Goal: Task Accomplishment & Management: Complete application form

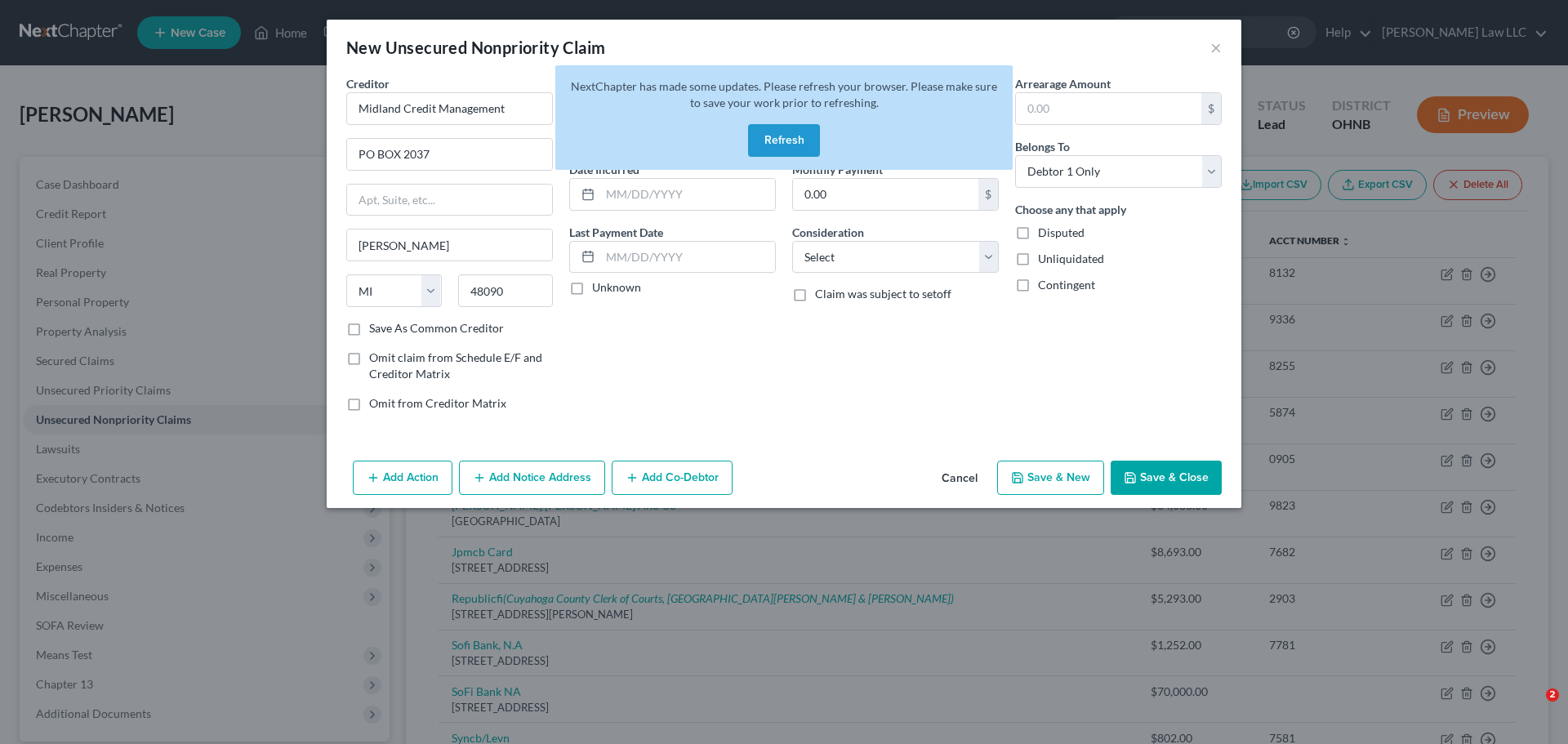
select select "23"
select select "0"
click at [793, 145] on button "Refresh" at bounding box center [784, 140] width 72 height 32
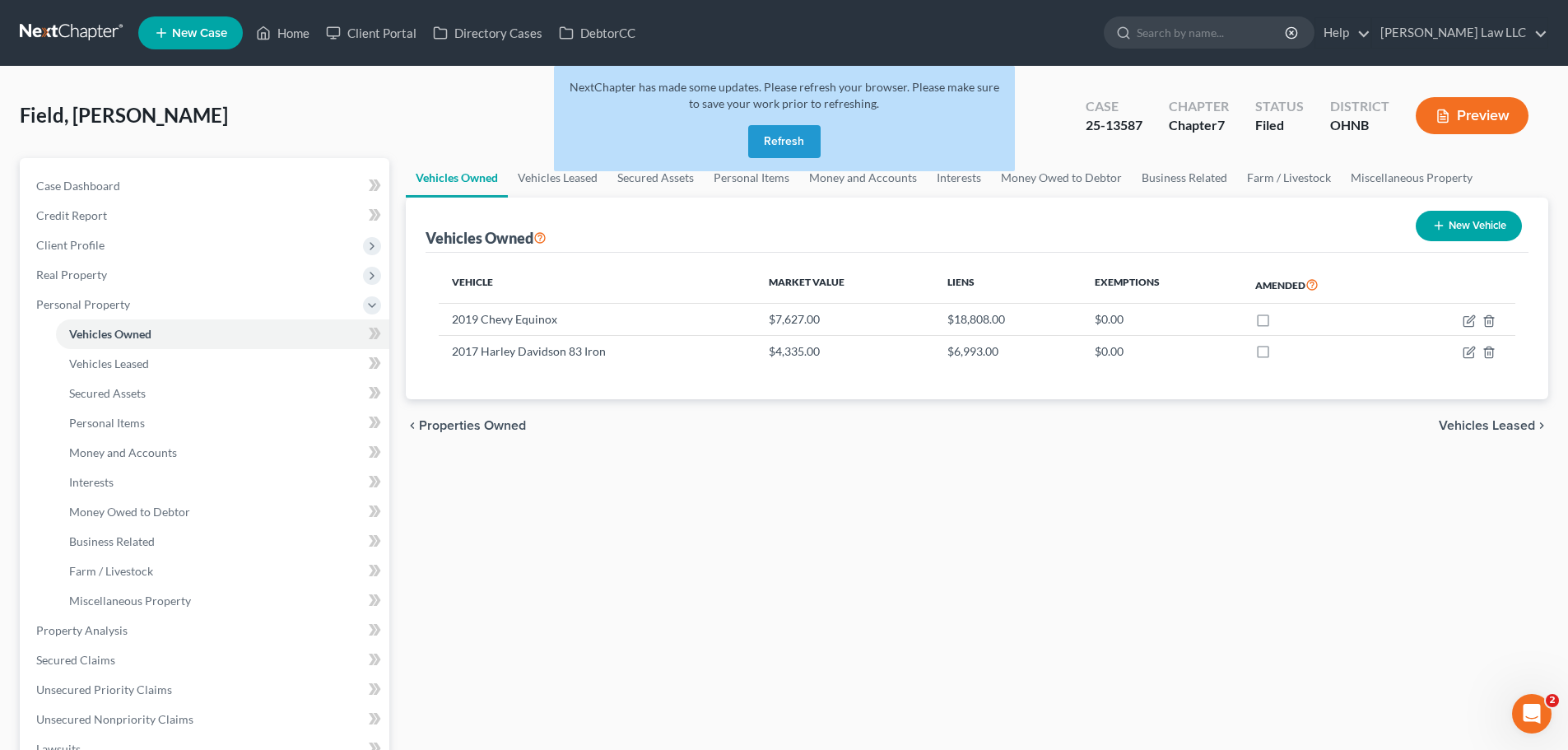
click at [786, 142] on button "Refresh" at bounding box center [785, 141] width 73 height 33
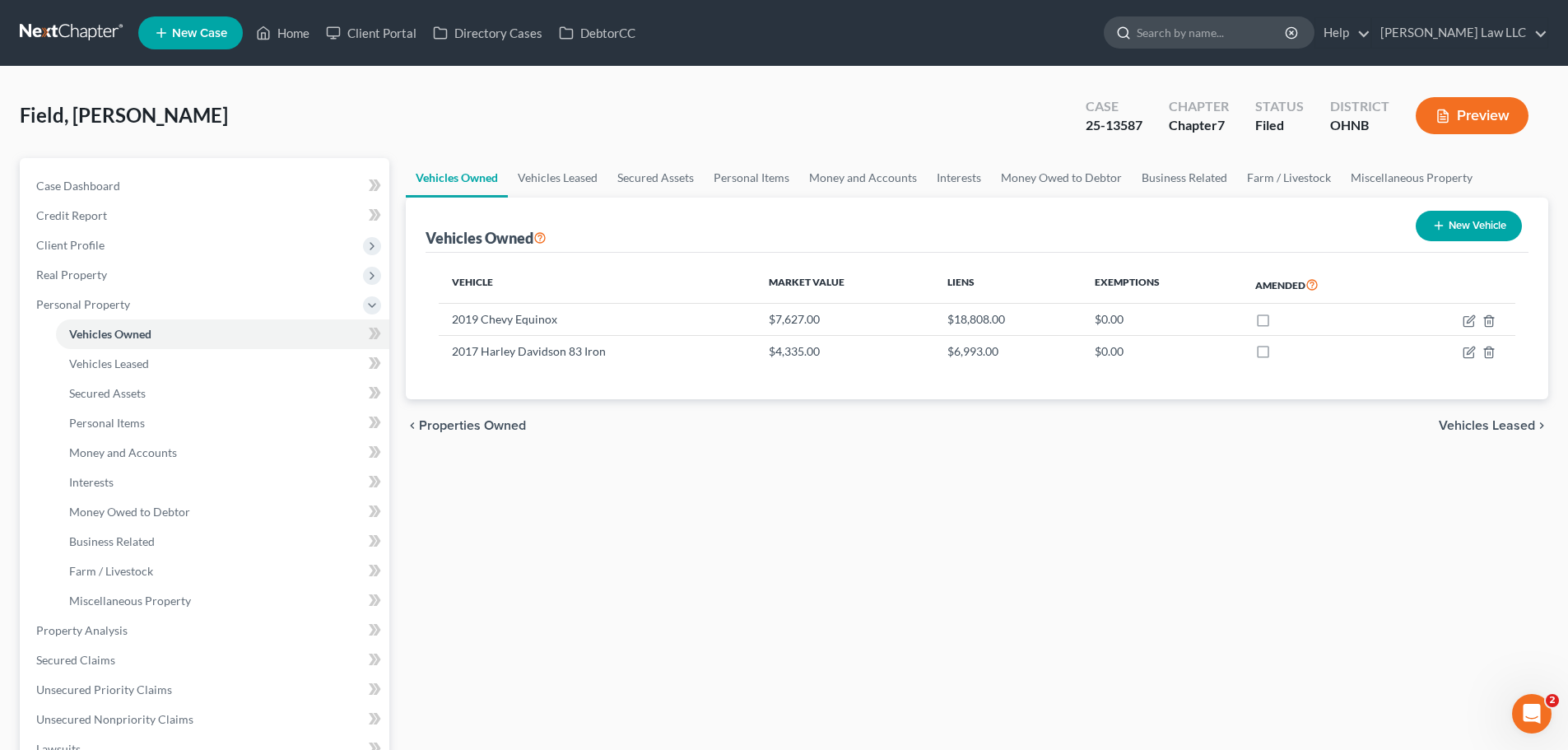
click at [1214, 31] on input "search" at bounding box center [1212, 33] width 150 height 30
type input "schenz"
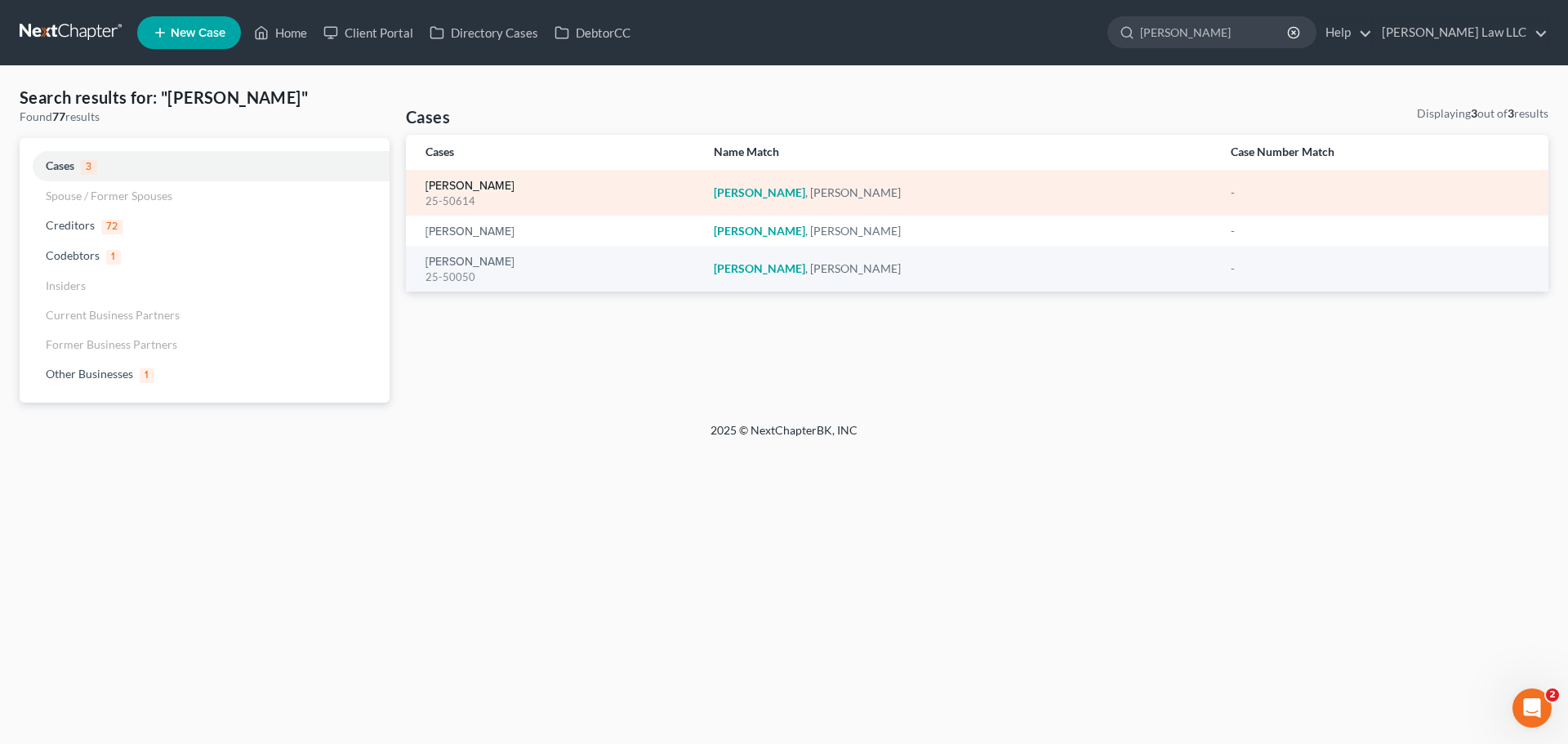
click at [478, 190] on link "Schenz, Jeffrey" at bounding box center [470, 186] width 89 height 11
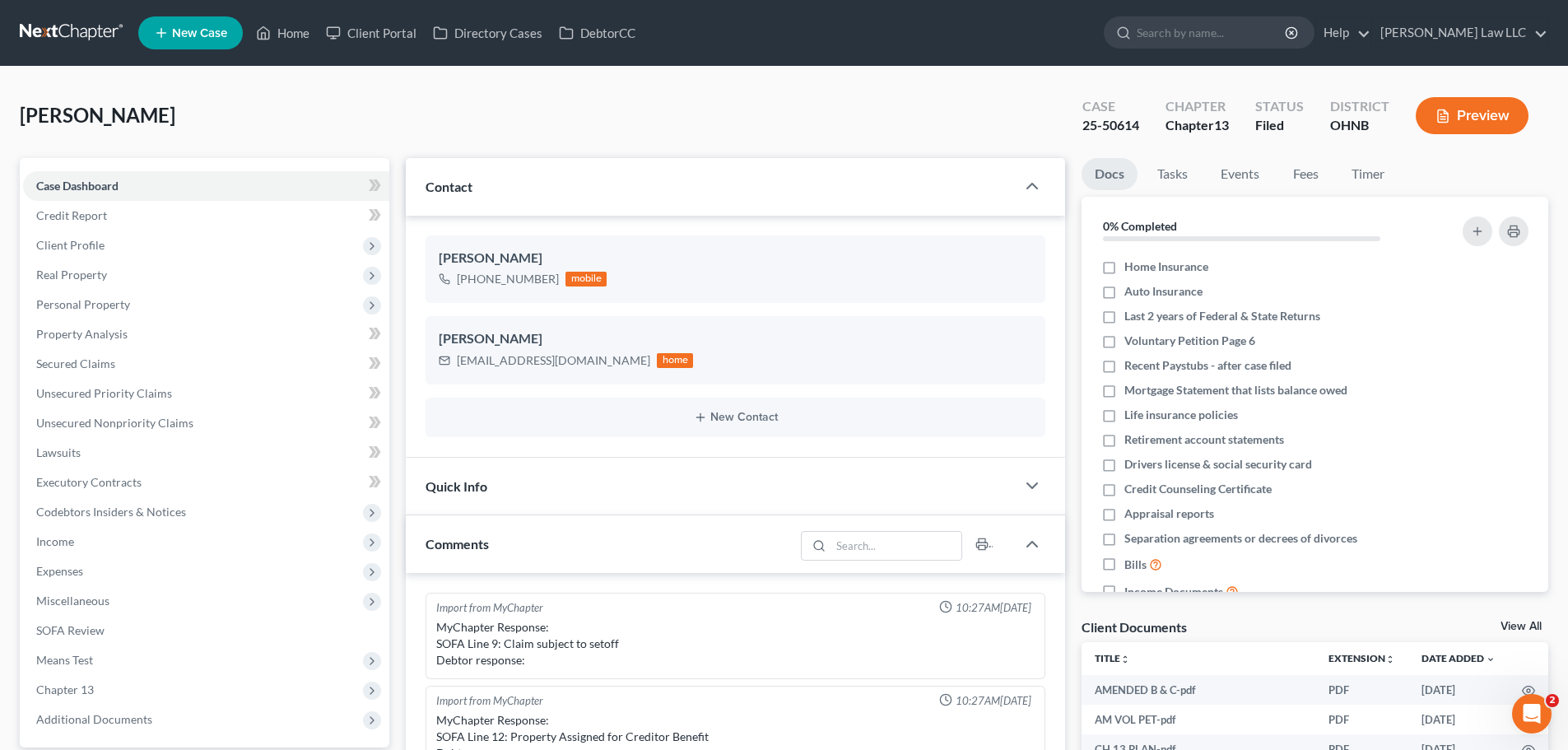
scroll to position [603, 0]
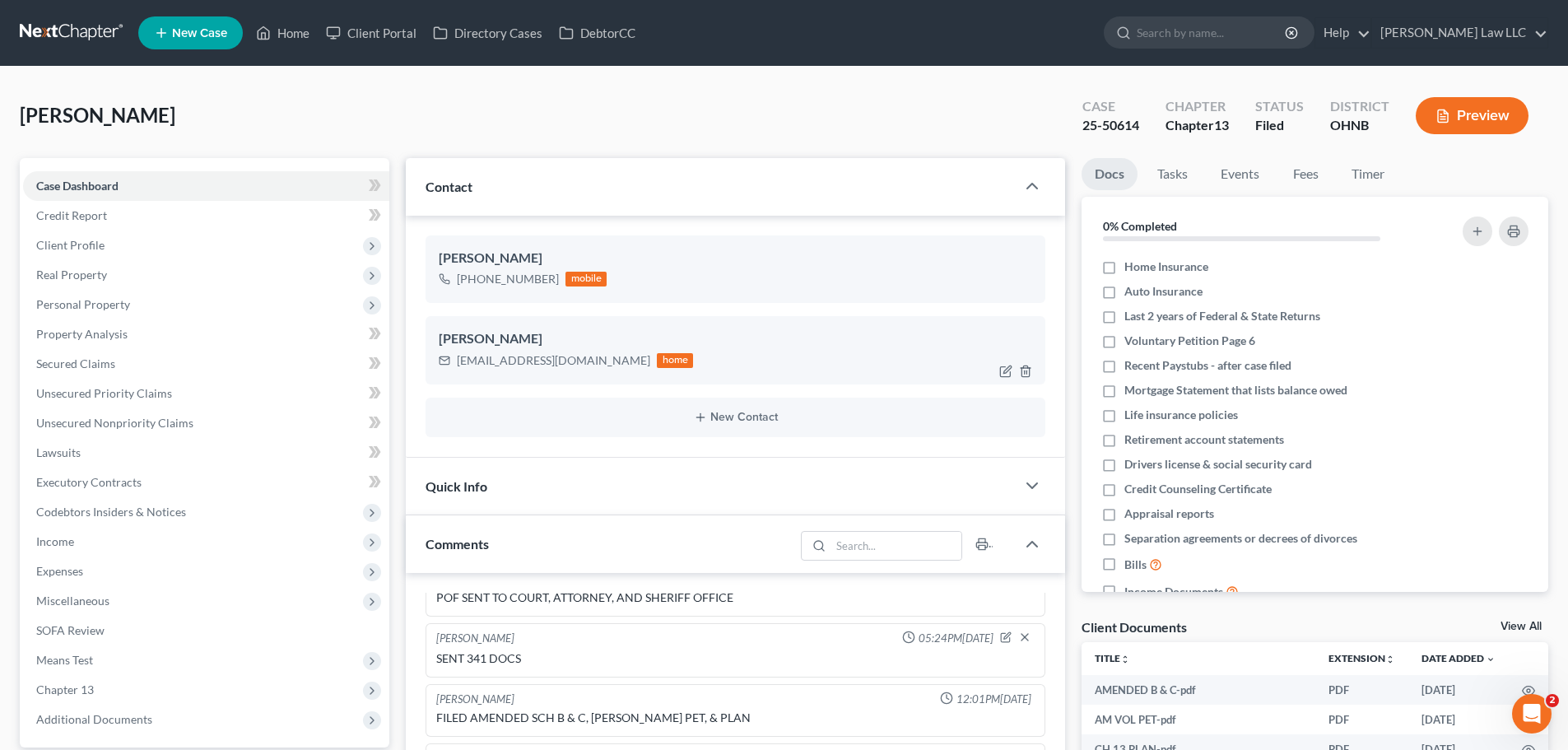
click at [525, 358] on div "Humbled022309@gmail.com" at bounding box center [553, 360] width 194 height 17
copy div "Humbled022309@gmail.com"
click at [1223, 39] on input "search" at bounding box center [1212, 33] width 150 height 30
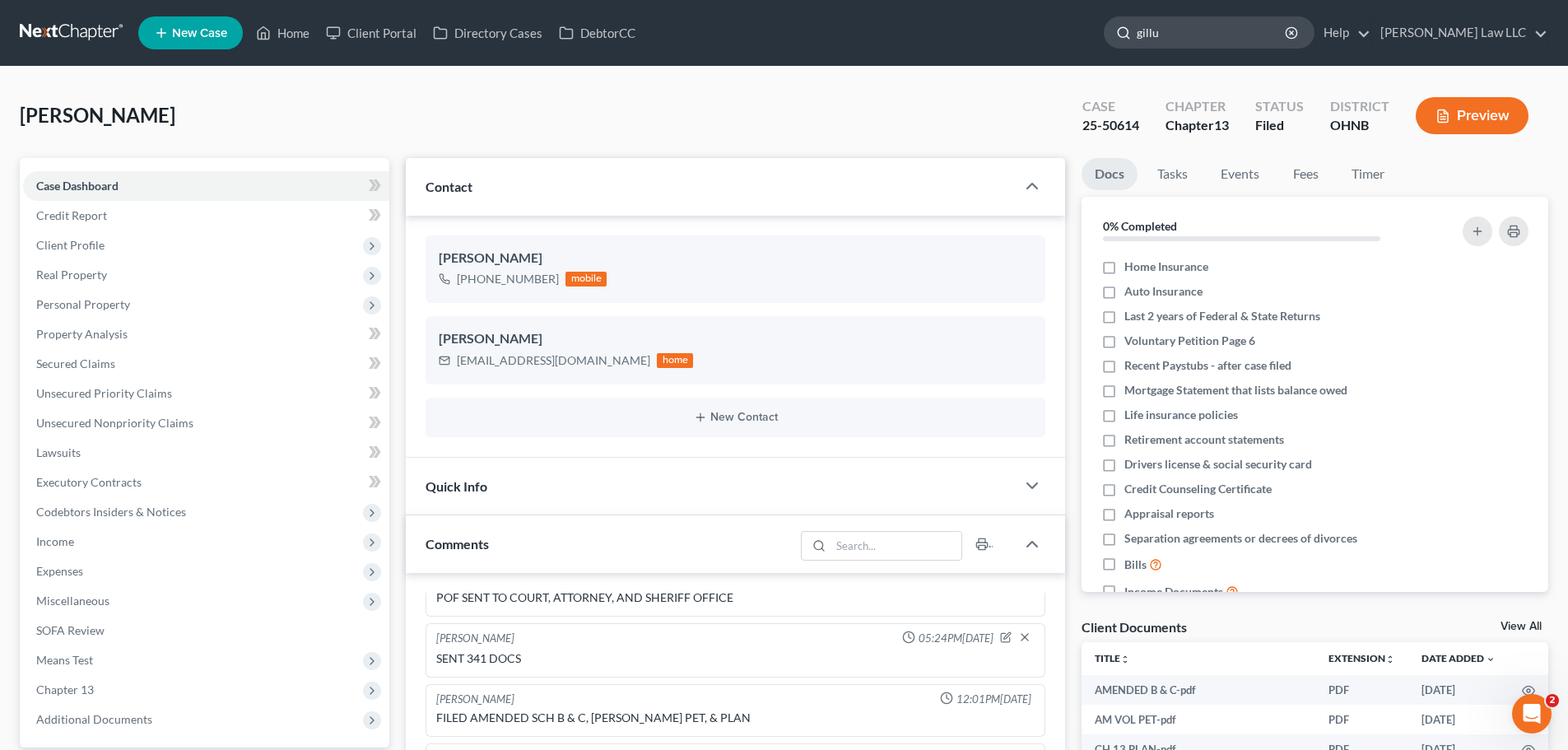
type input "gillum"
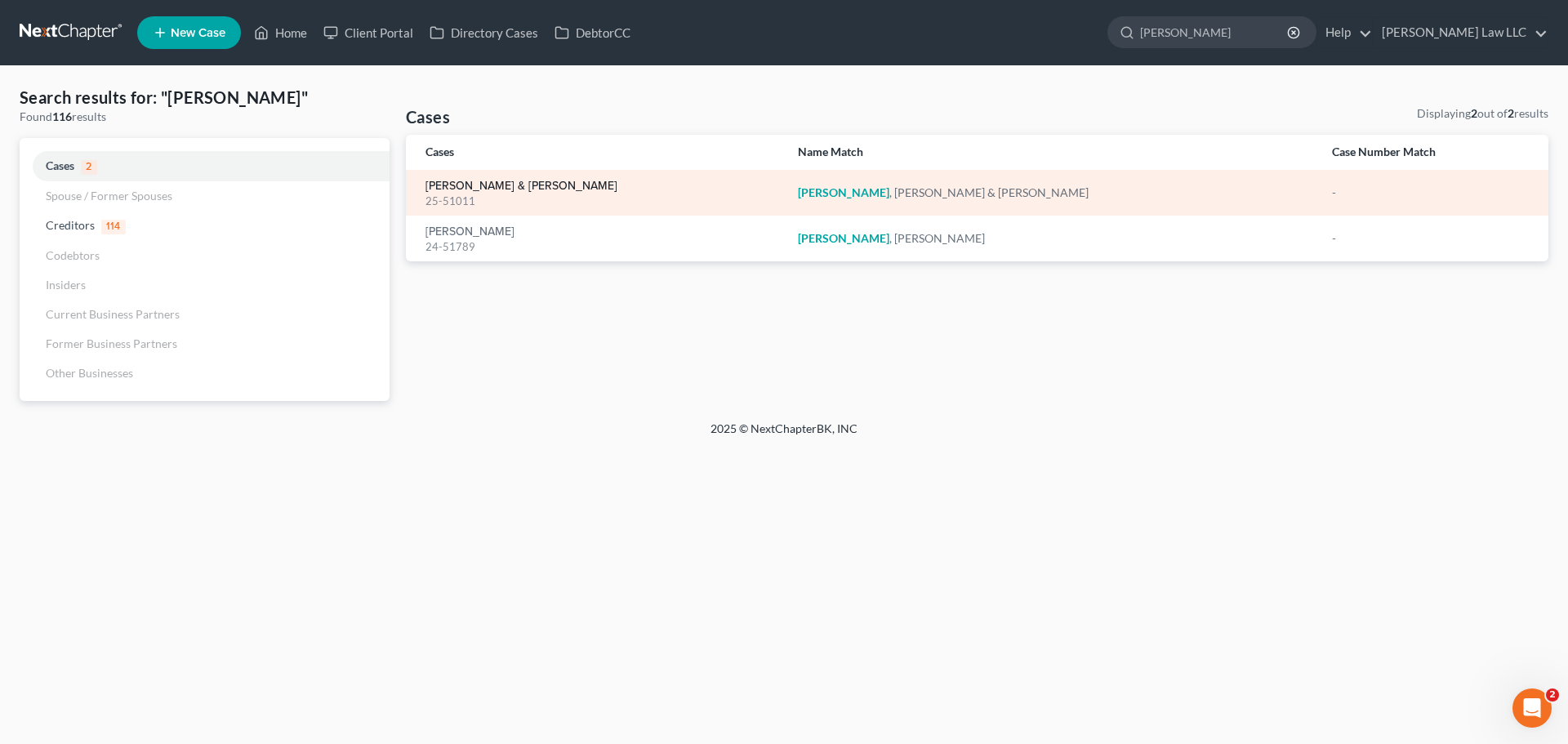
click at [505, 190] on link "Gillum, Brian & Katie" at bounding box center [521, 186] width 192 height 11
click at [504, 185] on link "Gillum, Brian & Katie" at bounding box center [521, 186] width 192 height 11
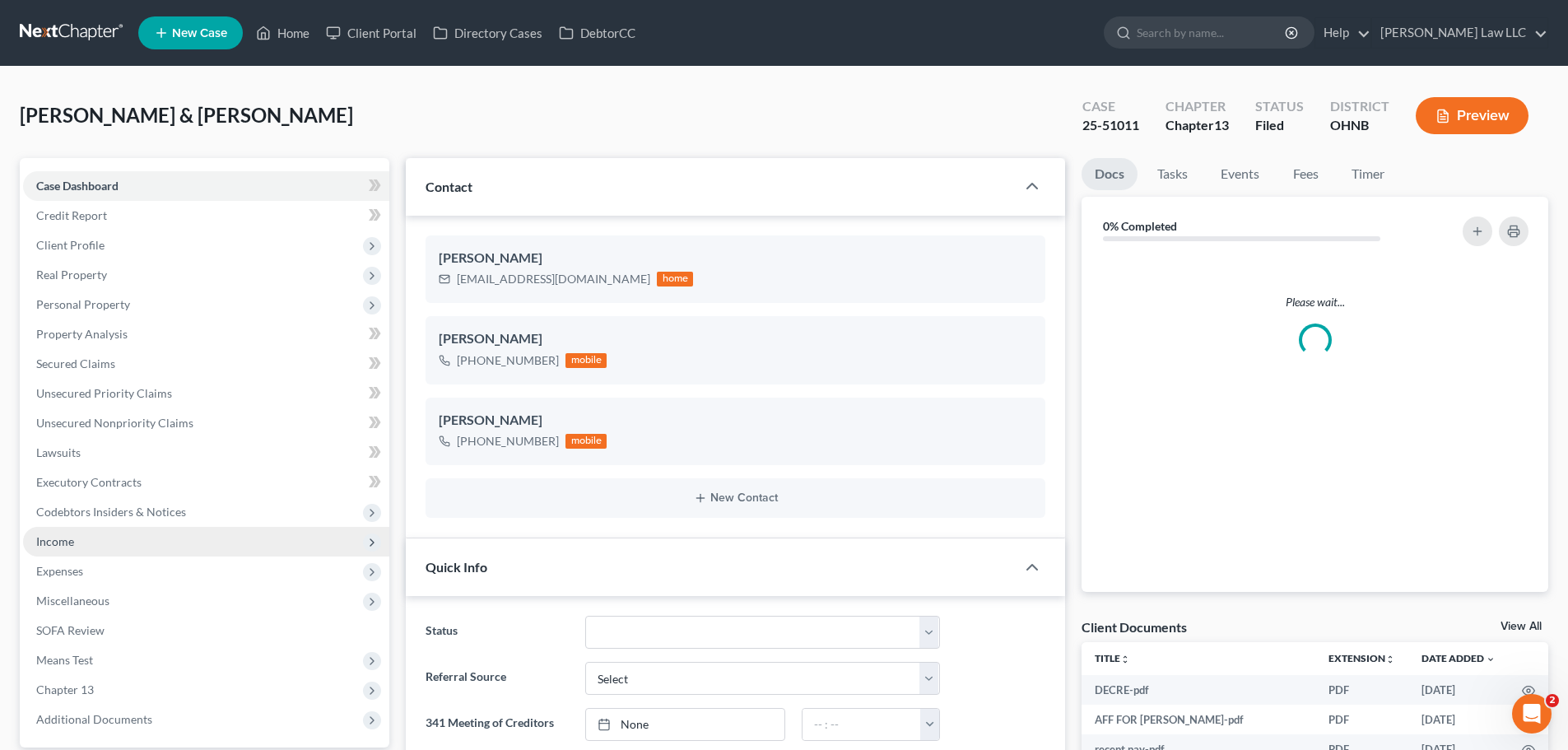
click at [101, 550] on span "Income" at bounding box center [206, 540] width 366 height 29
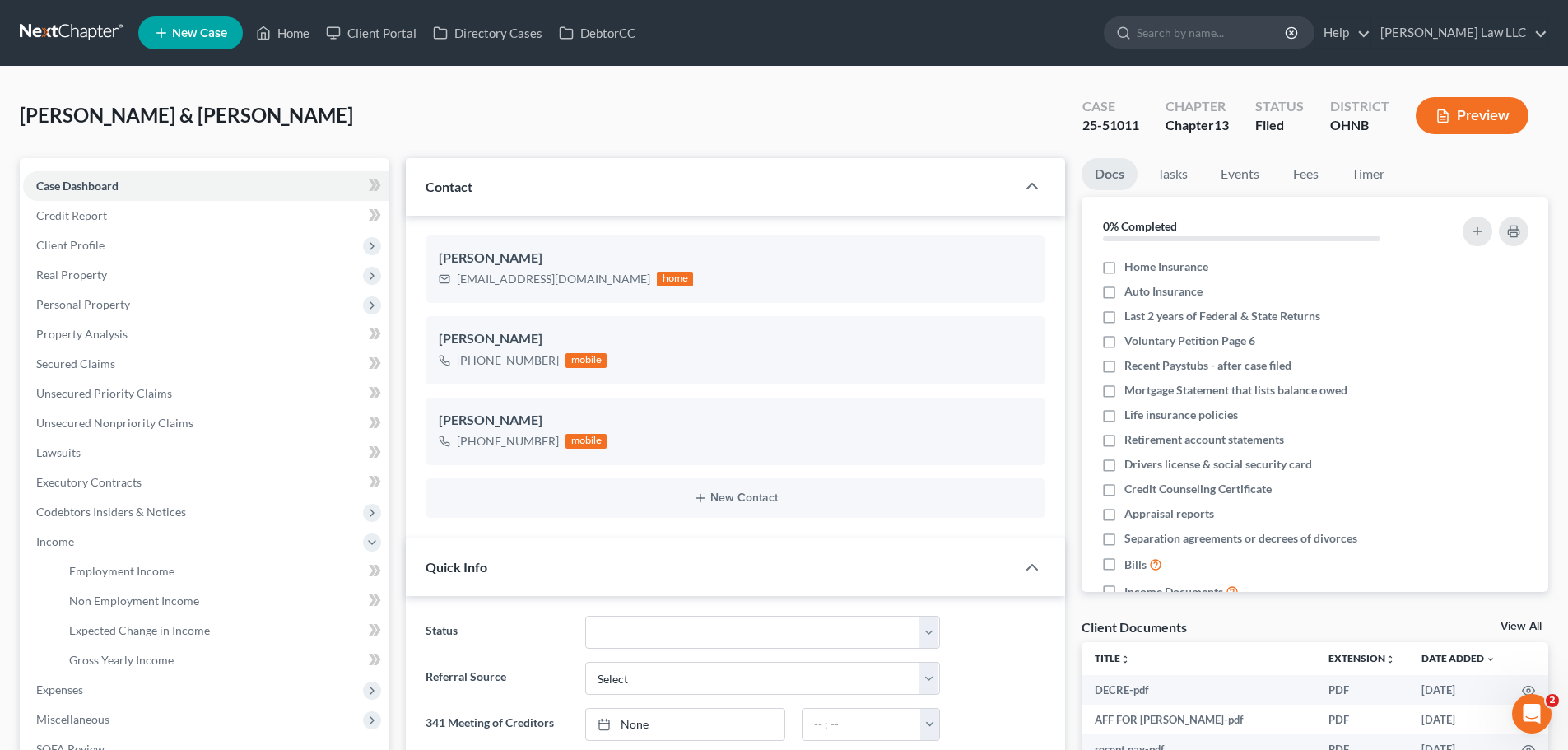
scroll to position [830, 0]
click at [150, 578] on link "Employment Income" at bounding box center [222, 570] width 334 height 29
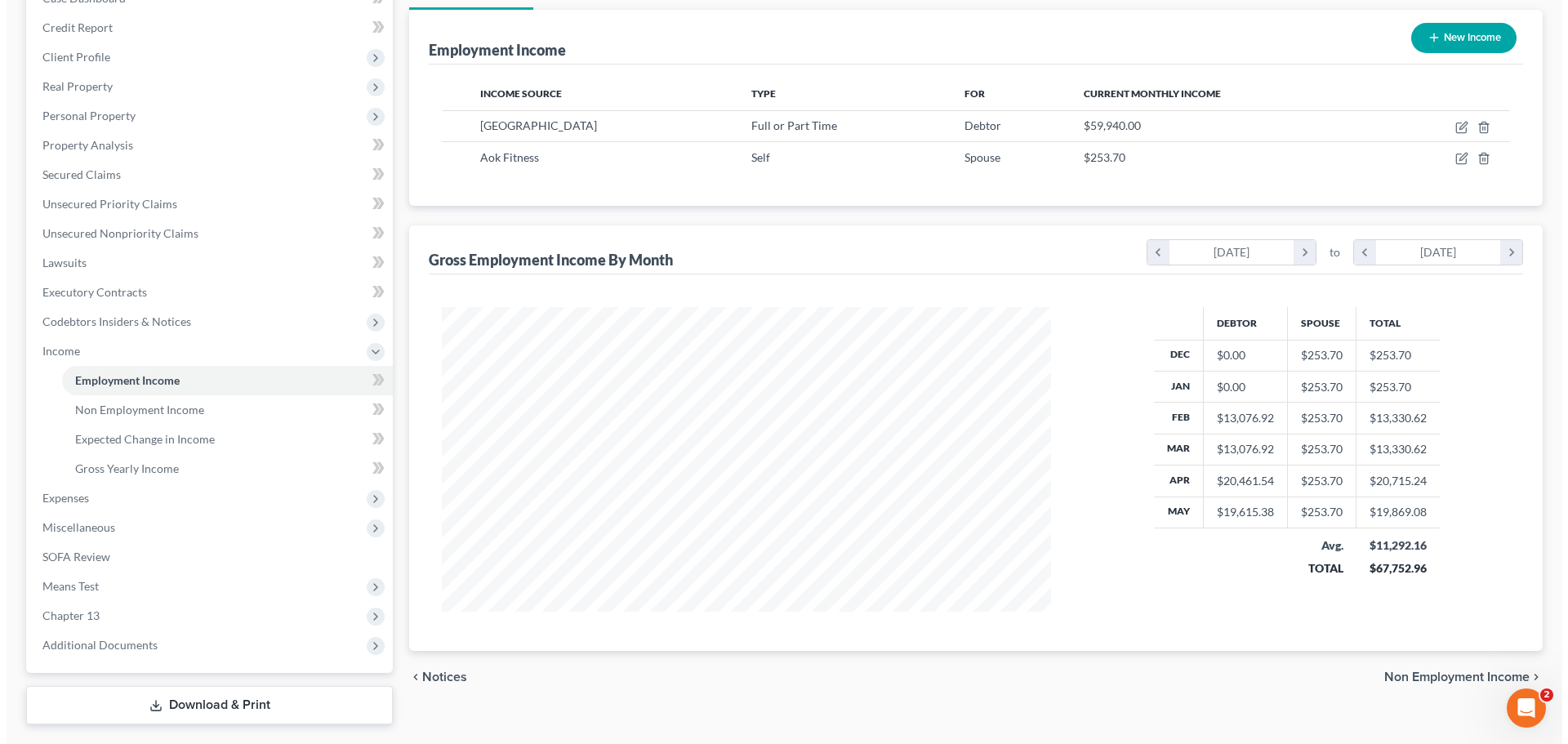
scroll to position [147, 0]
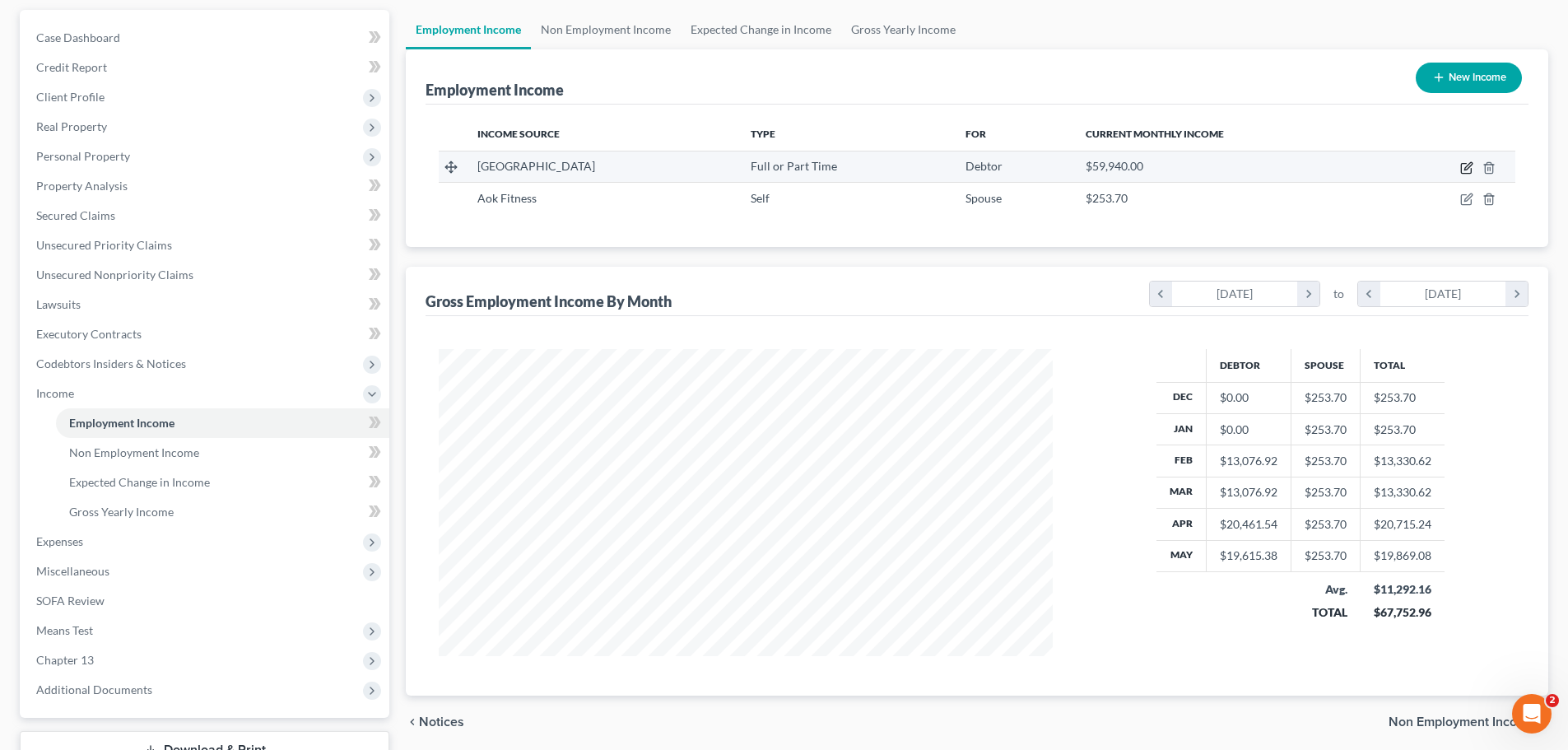
click at [1466, 167] on icon "button" at bounding box center [1468, 165] width 7 height 7
select select "0"
select select "36"
select select "2"
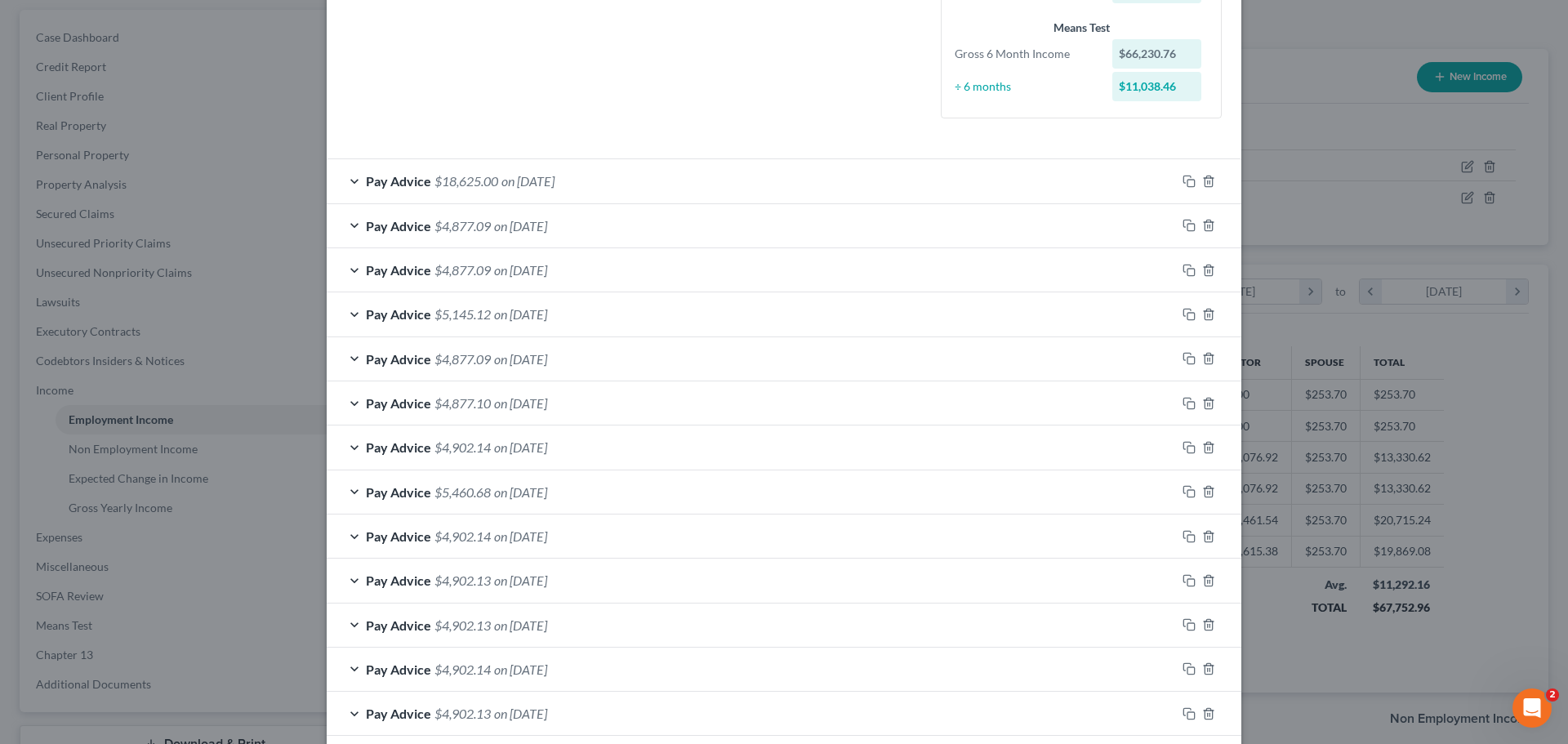
scroll to position [507, 0]
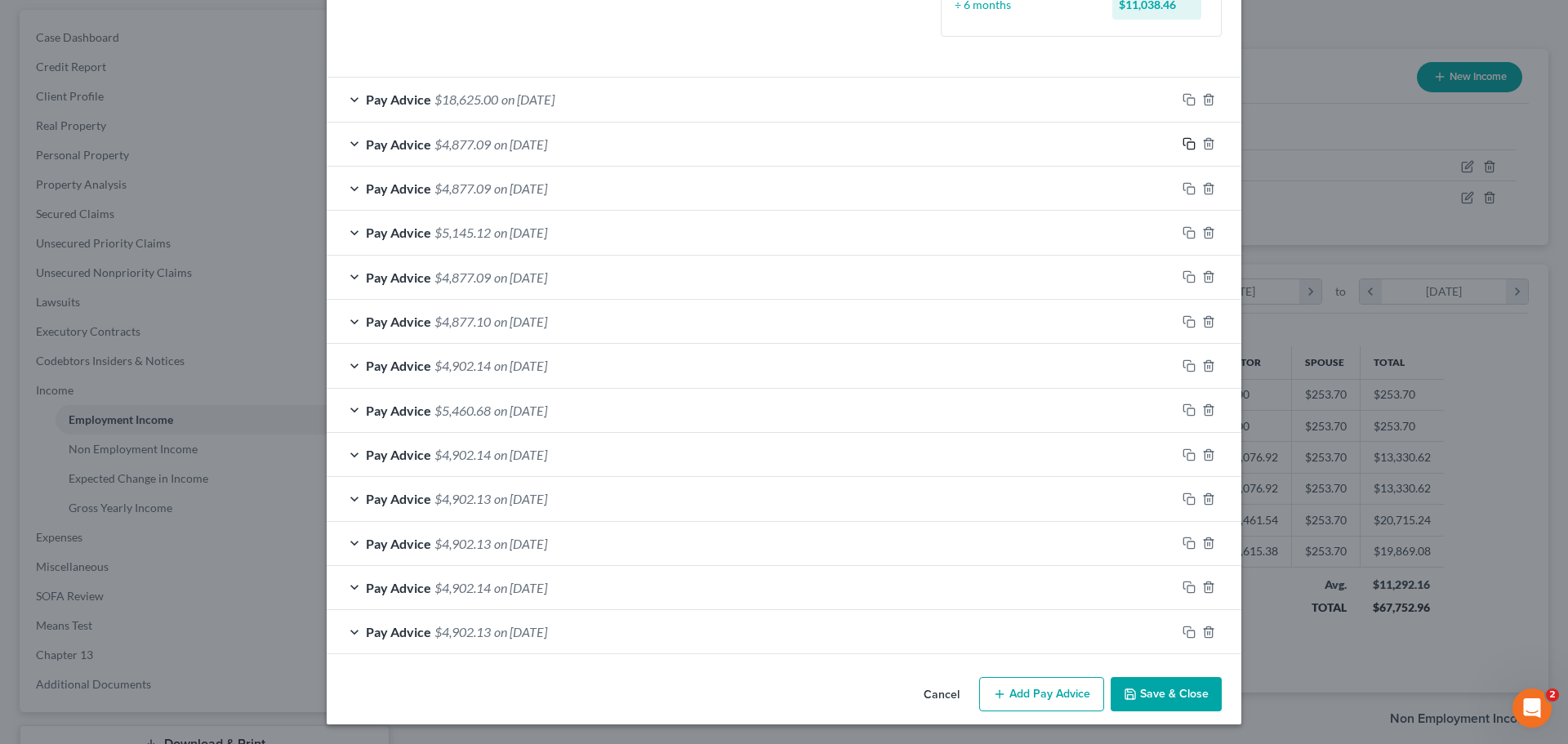
click at [1183, 141] on icon "button" at bounding box center [1189, 143] width 13 height 13
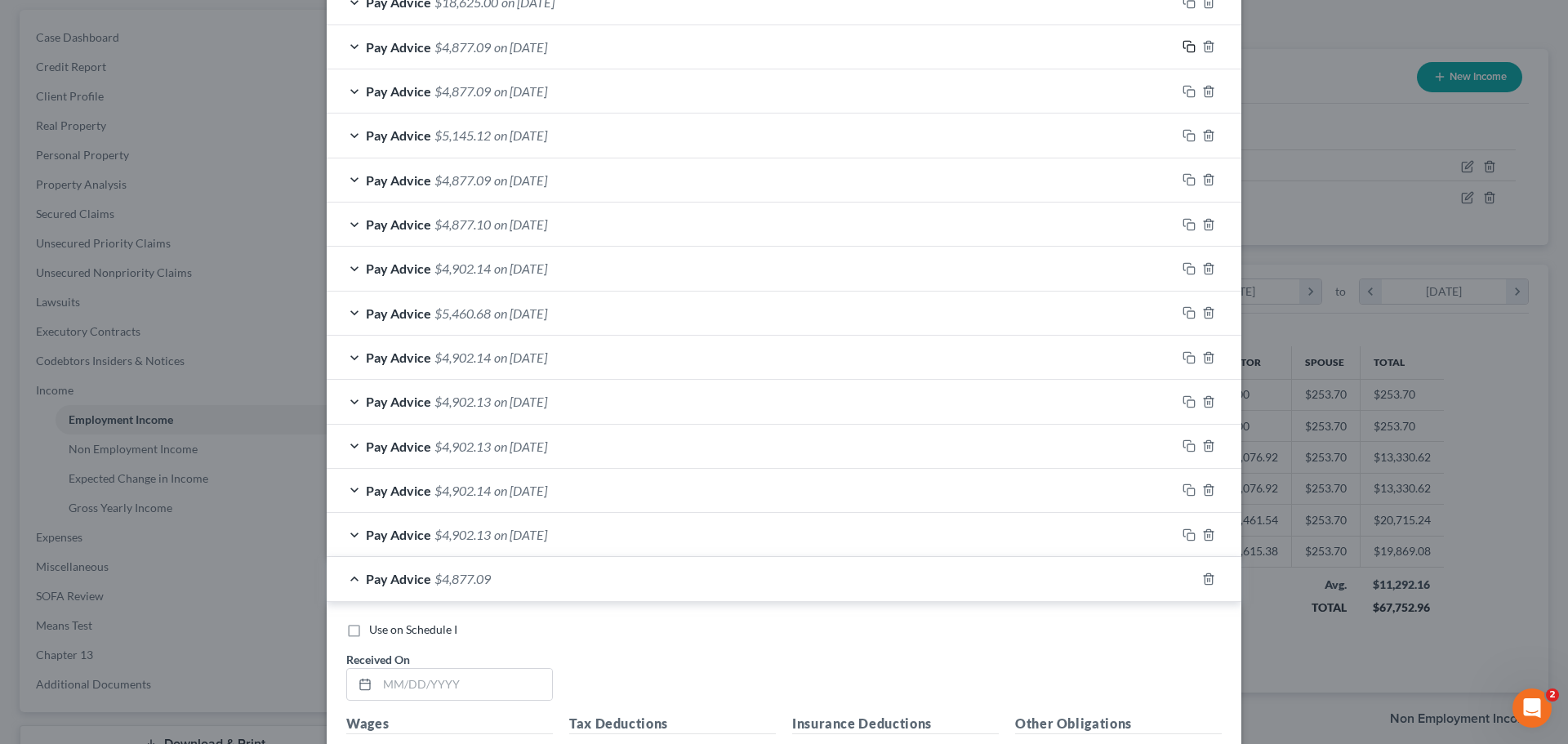
scroll to position [833, 0]
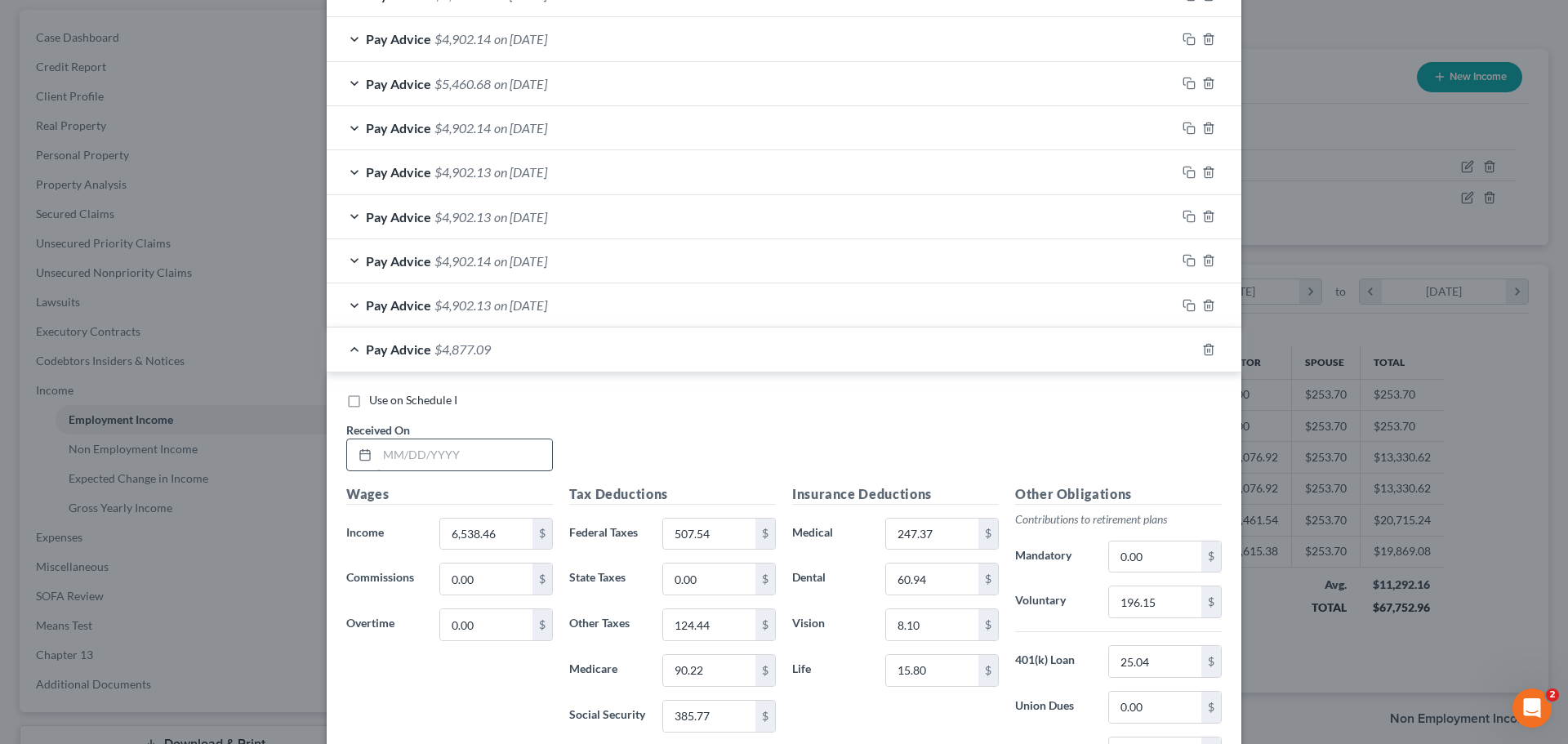
click at [428, 452] on input "text" at bounding box center [464, 454] width 175 height 31
type input "7/25/25"
click at [509, 528] on input "6,538.46" at bounding box center [486, 533] width 92 height 31
click at [716, 455] on div "Use on Schedule I Received On * 7/25/25" at bounding box center [784, 438] width 892 height 92
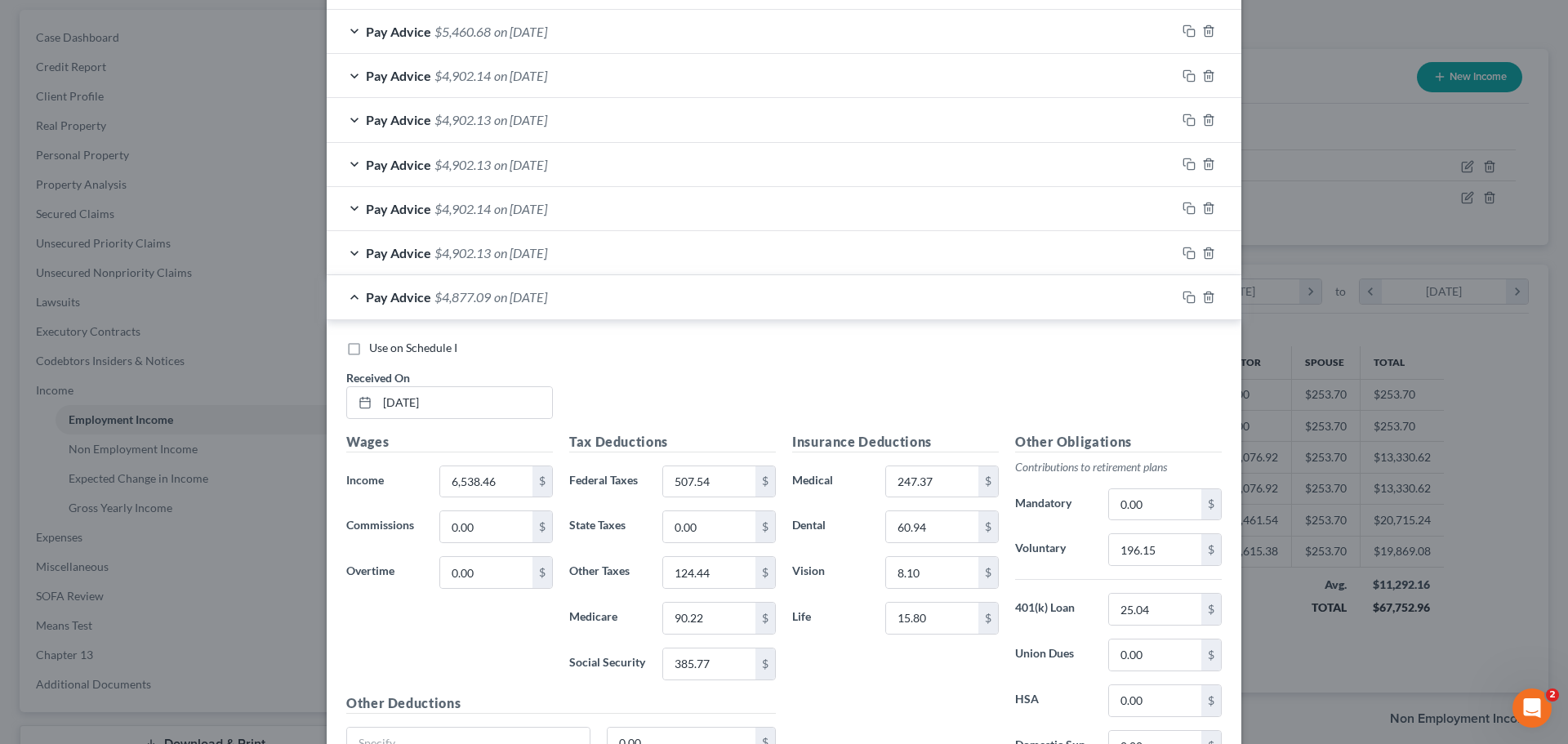
scroll to position [1042, 0]
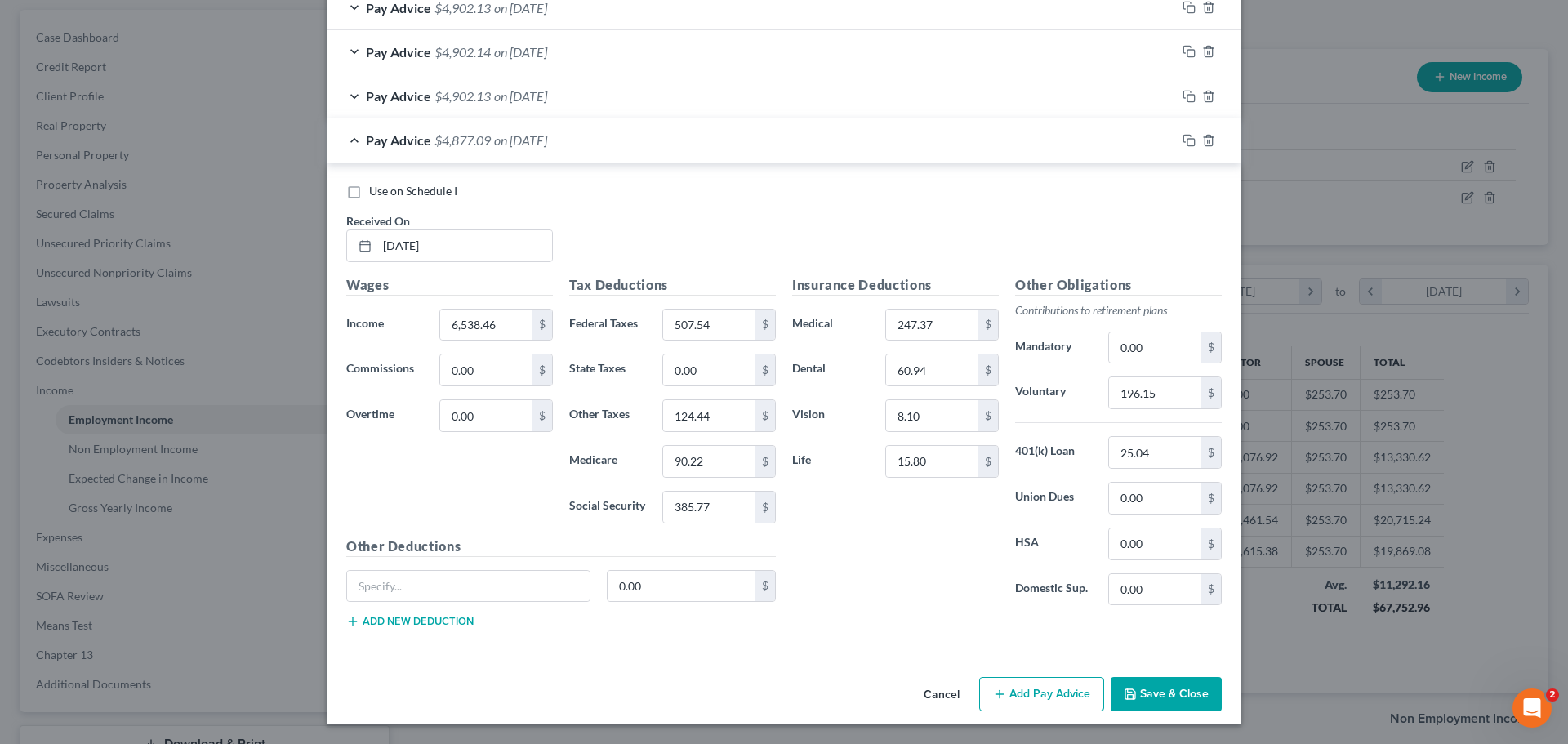
click at [842, 613] on div "Insurance Deductions Medical 247.37 $ Dental 60.94 $ Vision 8.10 $ Life 15.80 $" at bounding box center [895, 447] width 223 height 344
click at [716, 321] on input "507.54" at bounding box center [709, 325] width 92 height 31
type input "486.11"
click at [888, 604] on div "Insurance Deductions Medical 247.37 $ Dental 60.94 $ Vision 8.10 $ Life 15.80 $" at bounding box center [895, 447] width 223 height 344
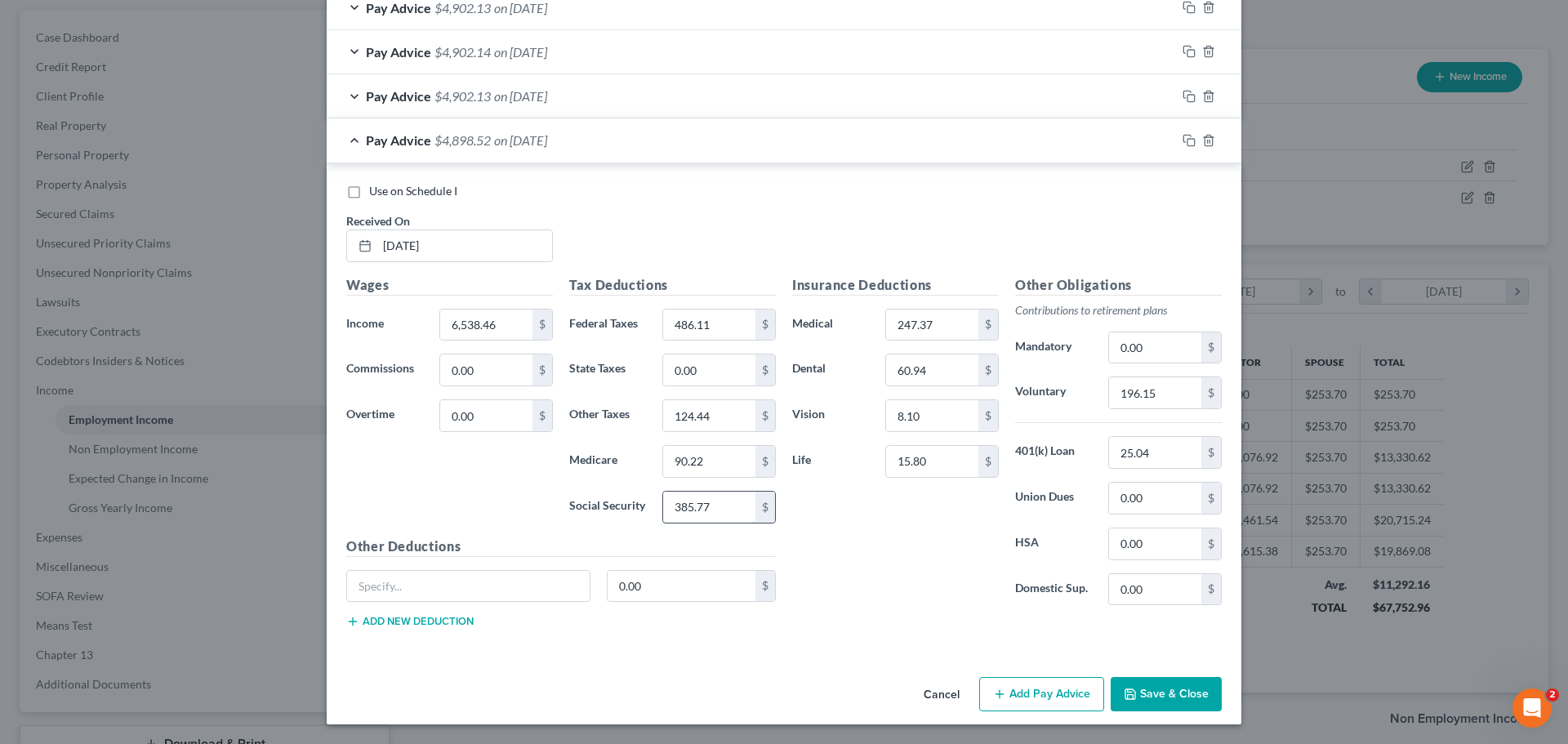
click at [722, 521] on input "385.77" at bounding box center [709, 506] width 92 height 31
type input "379.73"
click at [708, 461] on input "90.22" at bounding box center [709, 461] width 92 height 31
type input "88.81"
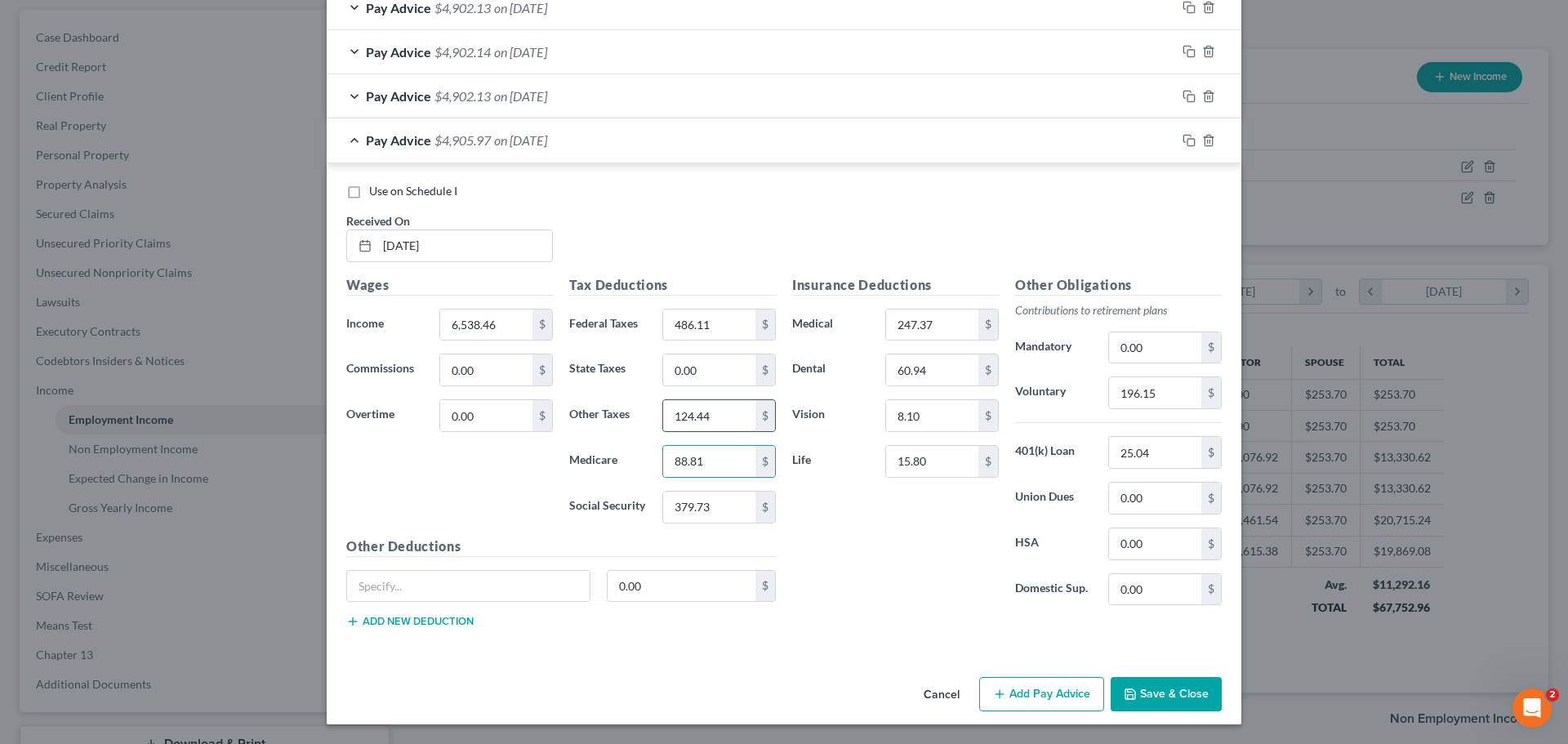
click at [713, 423] on input "124.44" at bounding box center [709, 415] width 92 height 31
type input "122.49"
click at [762, 226] on div "Use on Schedule I Received On * 7/25/25" at bounding box center [784, 228] width 892 height 92
click at [880, 593] on div "Insurance Deductions Medical 247.37 $ Dental 60.94 $ Vision 8.10 $ Life 15.80 $" at bounding box center [895, 447] width 223 height 344
click at [963, 333] on input "247.37" at bounding box center [932, 325] width 92 height 31
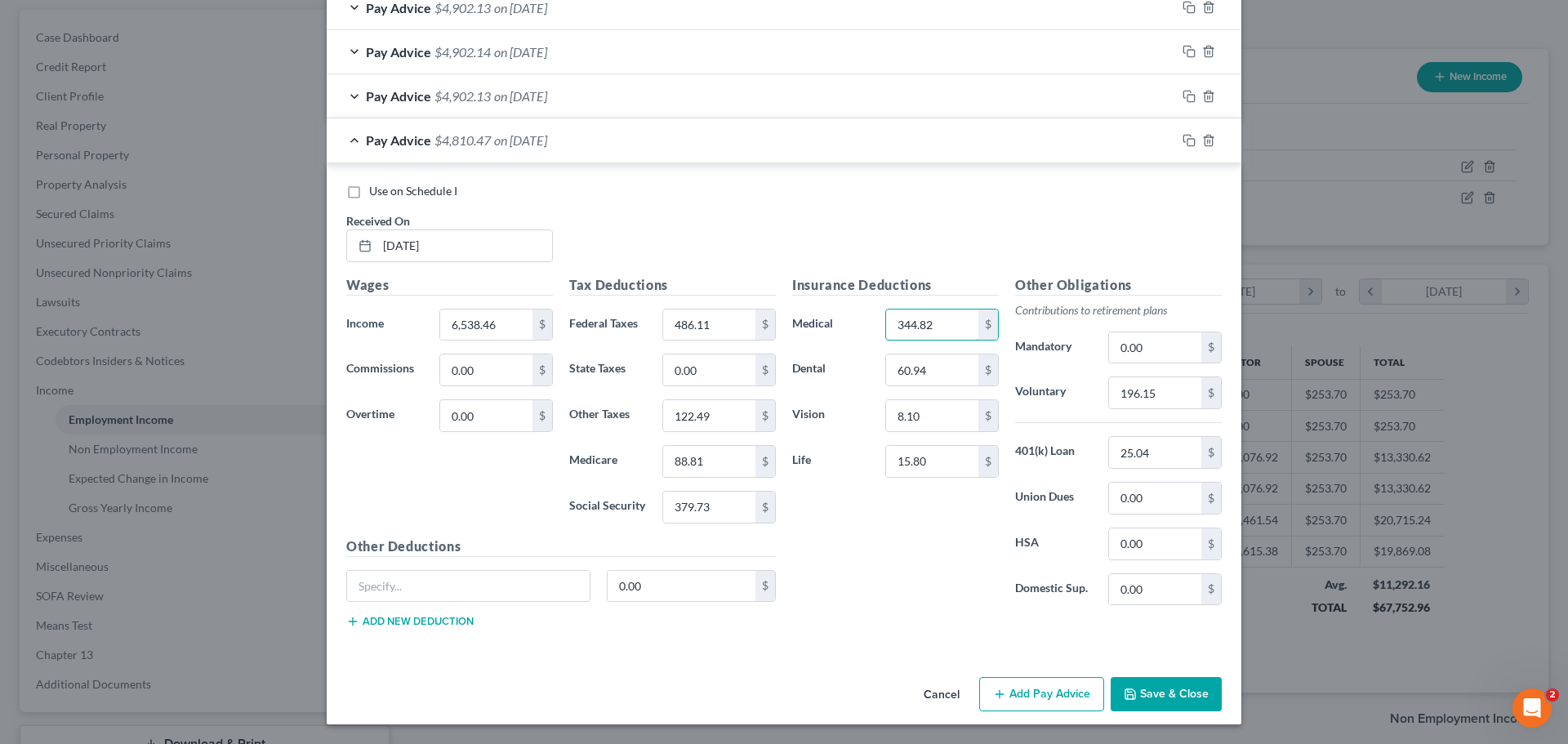
type input "344.82"
click at [779, 207] on div "Use on Schedule I Received On * 7/25/25" at bounding box center [784, 228] width 892 height 92
click at [347, 142] on div "Pay Advice $4,810.47 on 07/25/2025" at bounding box center [752, 140] width 850 height 43
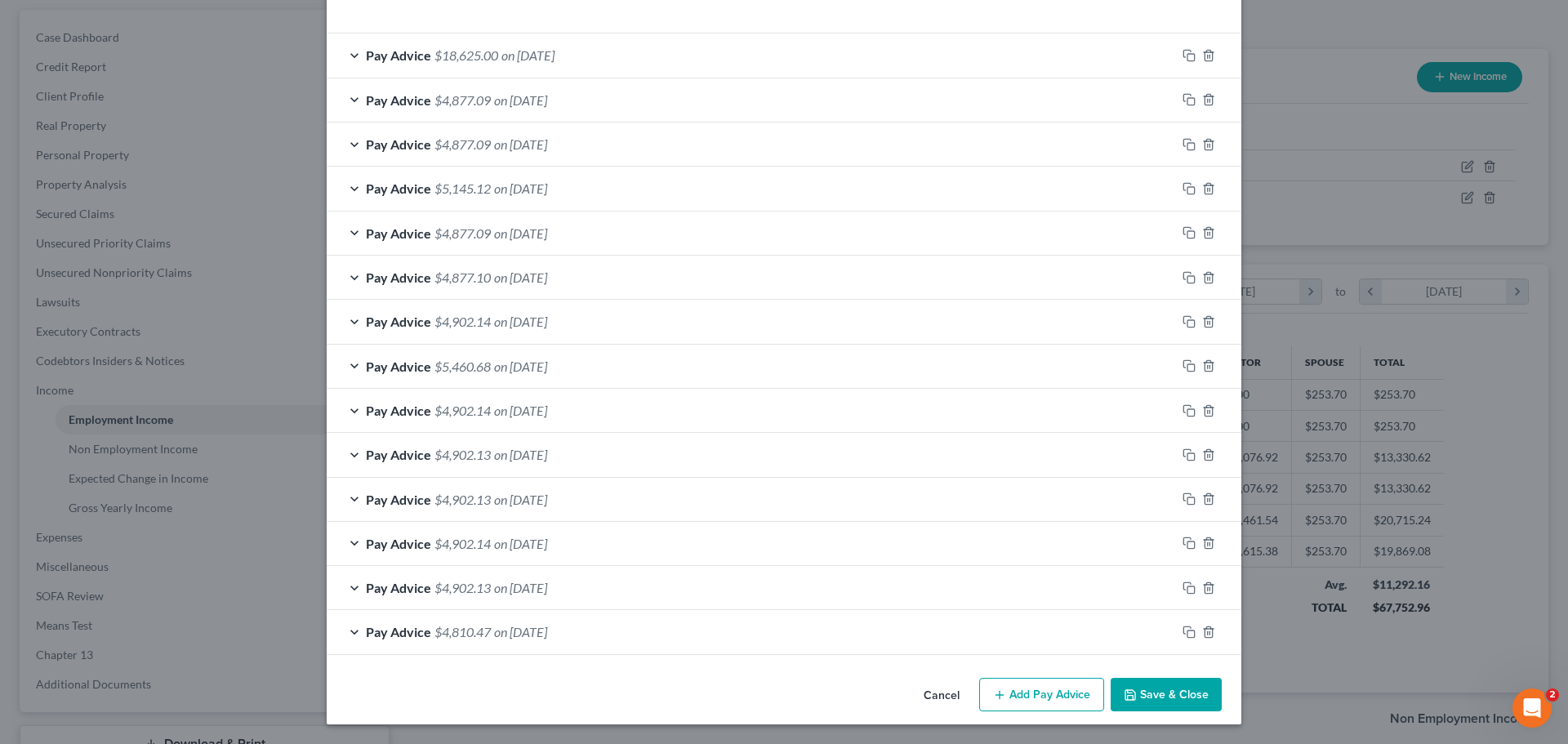
scroll to position [551, 0]
click at [1185, 632] on icon "button" at bounding box center [1189, 632] width 13 height 13
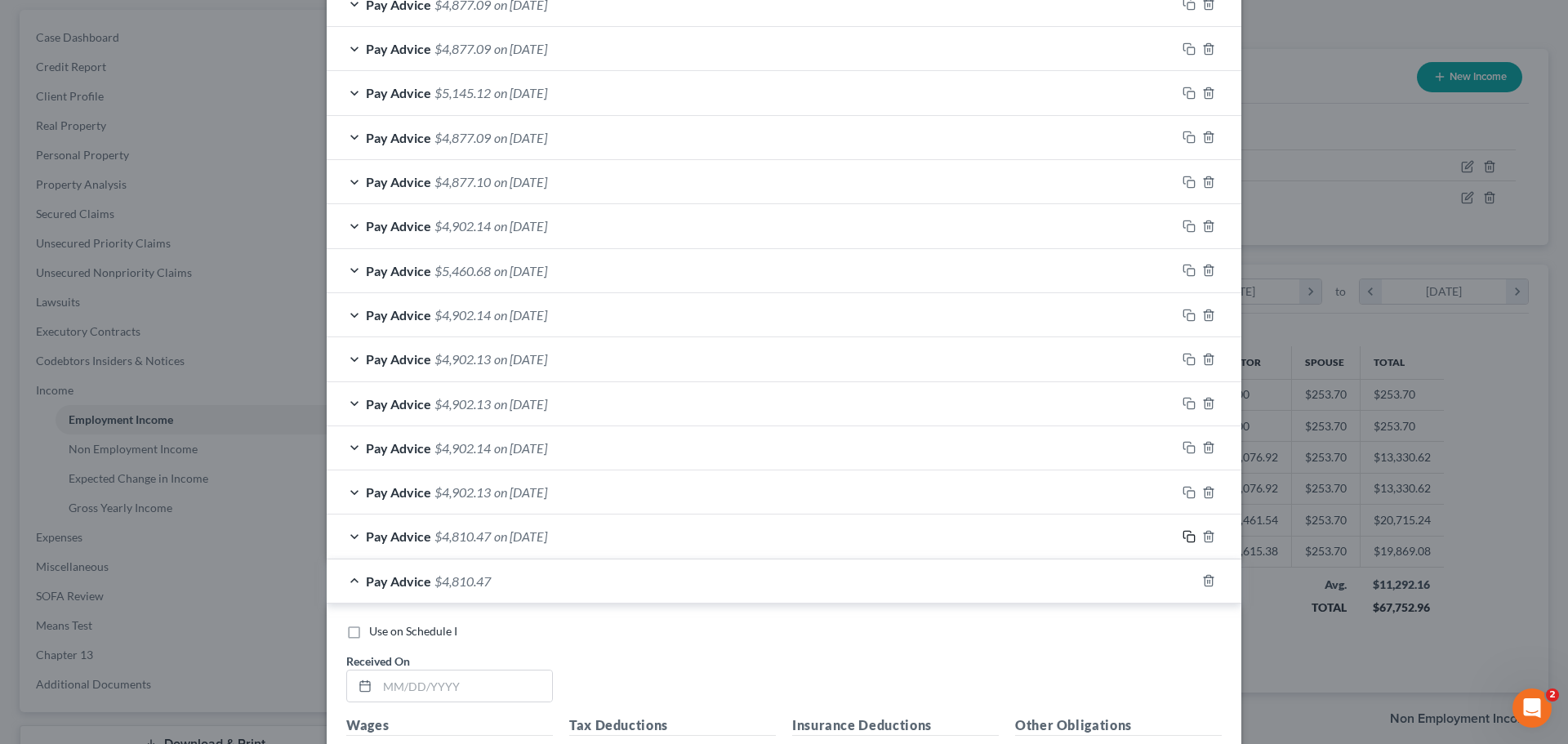
scroll to position [796, 0]
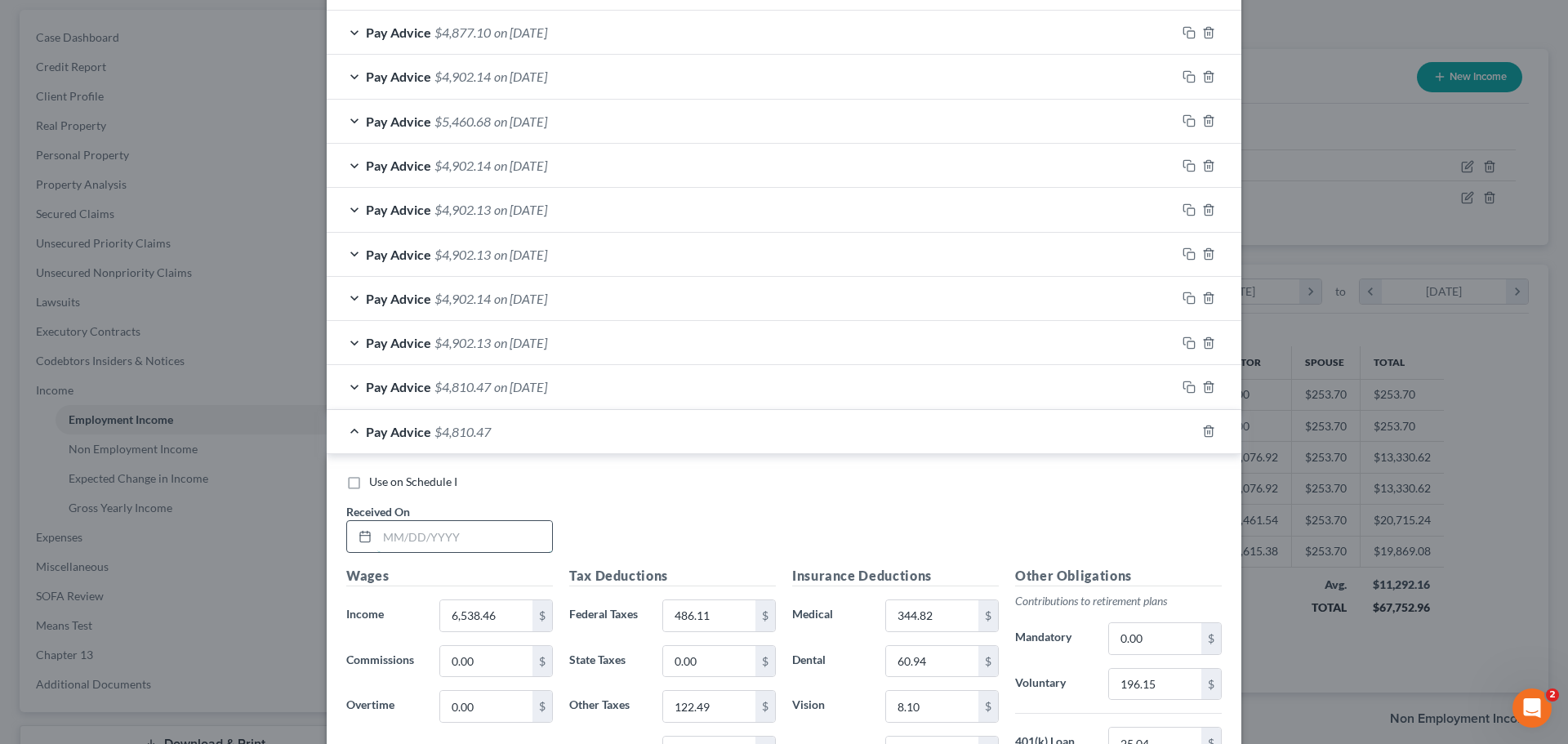
click at [466, 541] on input "text" at bounding box center [464, 536] width 175 height 31
type input "8/8/25"
click at [630, 498] on div "Use on Schedule I Received On * 8/8/25" at bounding box center [784, 519] width 892 height 92
click at [343, 433] on div "Pay Advice $4,810.47 on 08/08/2025" at bounding box center [752, 431] width 850 height 43
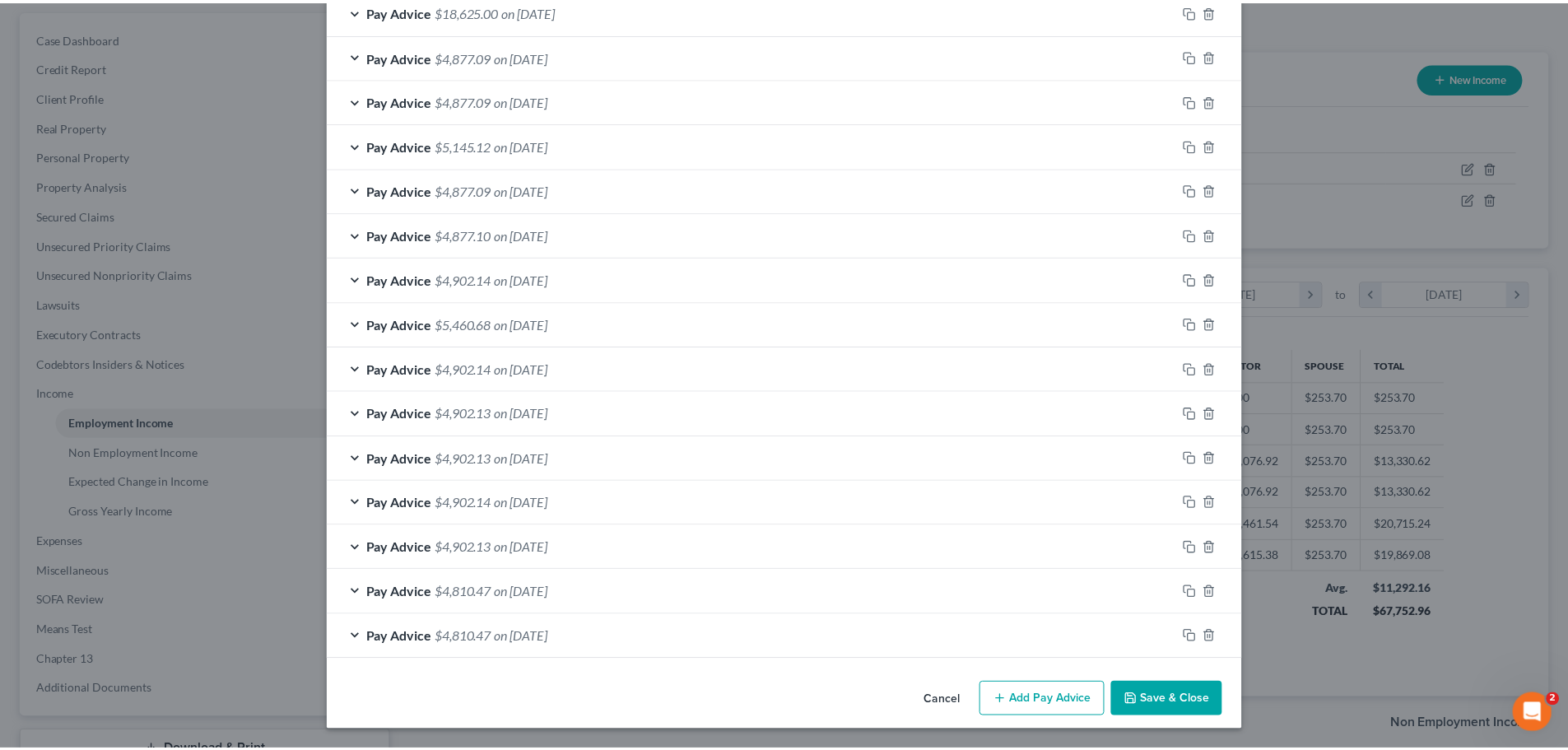
scroll to position [601, 0]
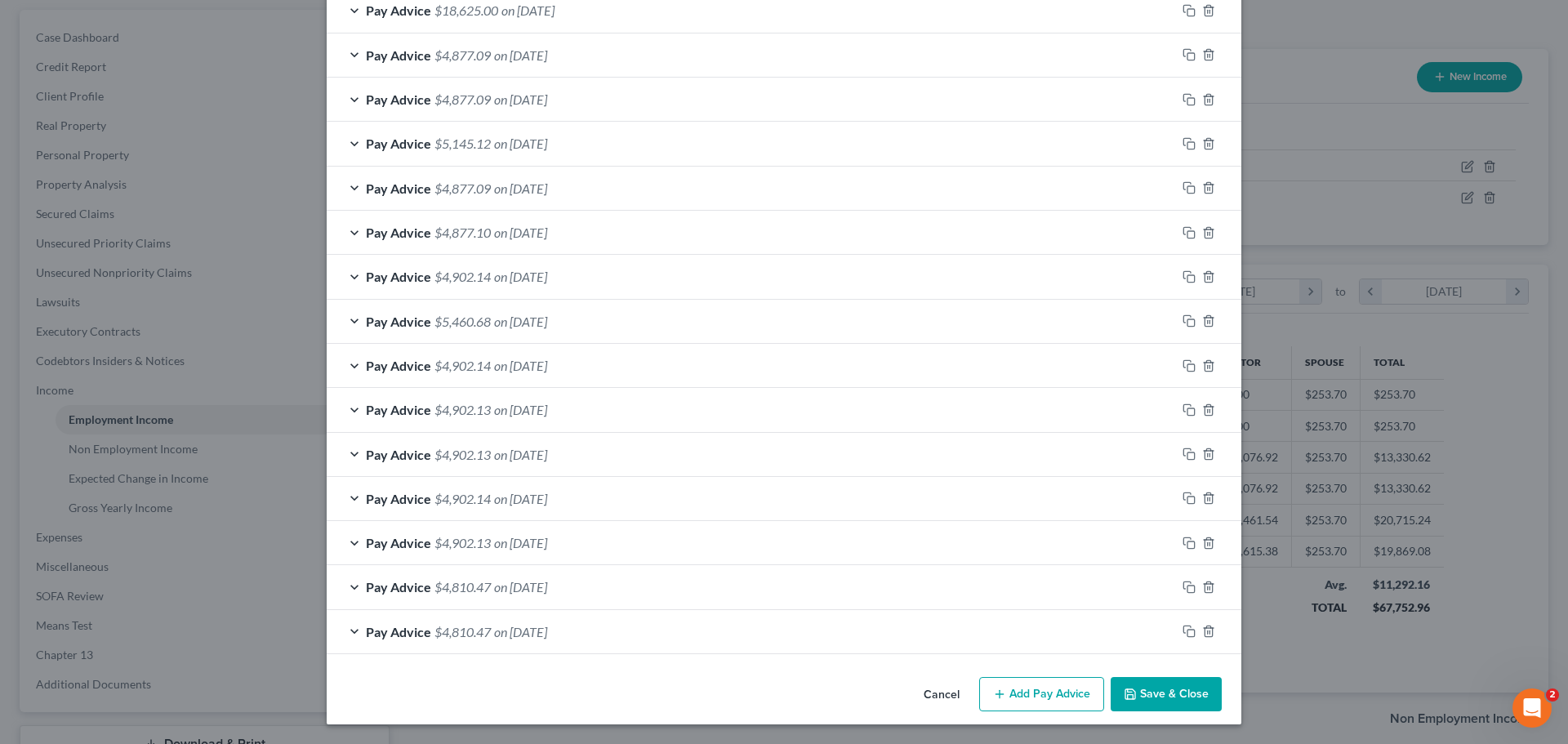
click at [1160, 697] on button "Save & Close" at bounding box center [1166, 693] width 111 height 34
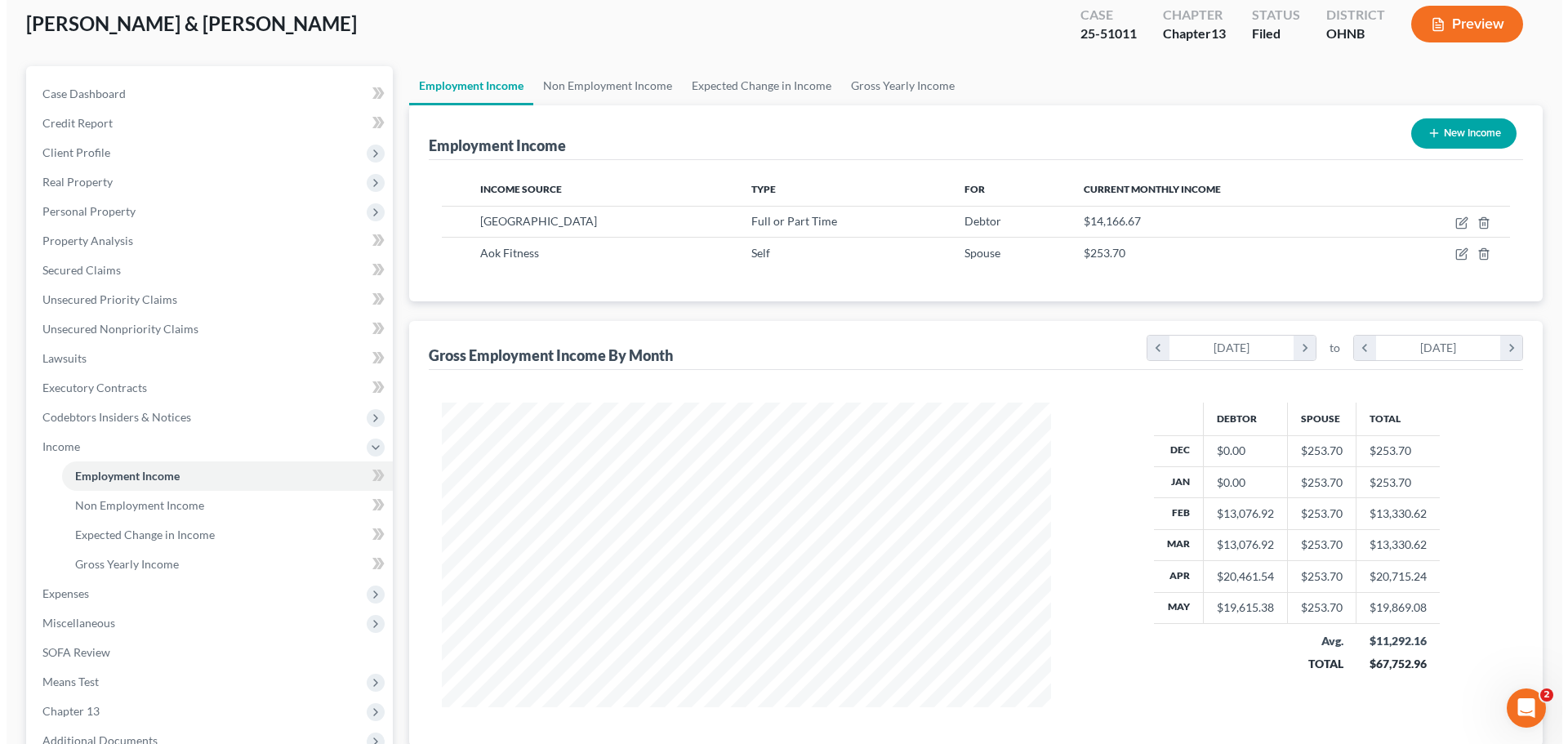
scroll to position [0, 0]
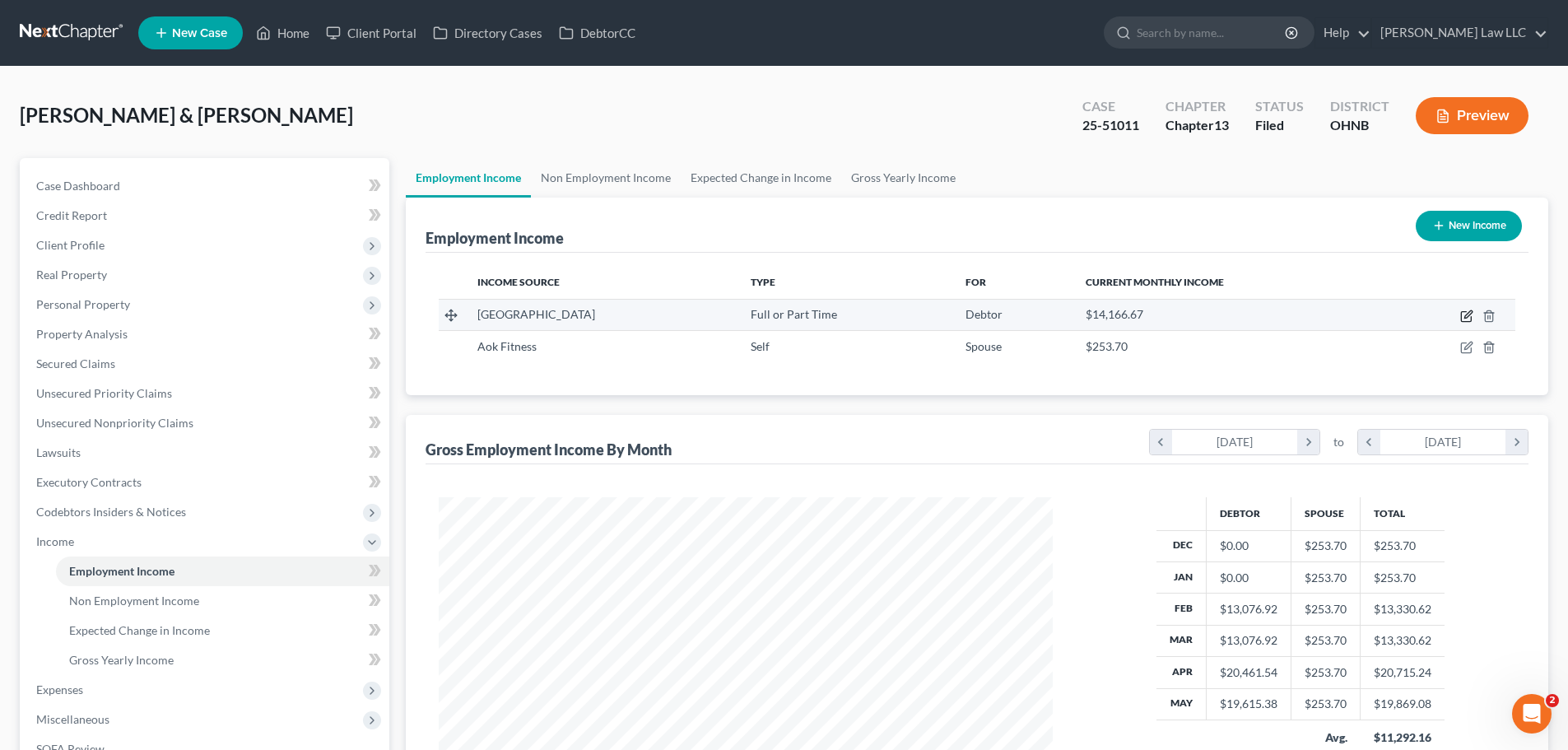
click at [1473, 320] on icon "button" at bounding box center [1467, 316] width 13 height 13
select select "0"
select select "36"
select select "2"
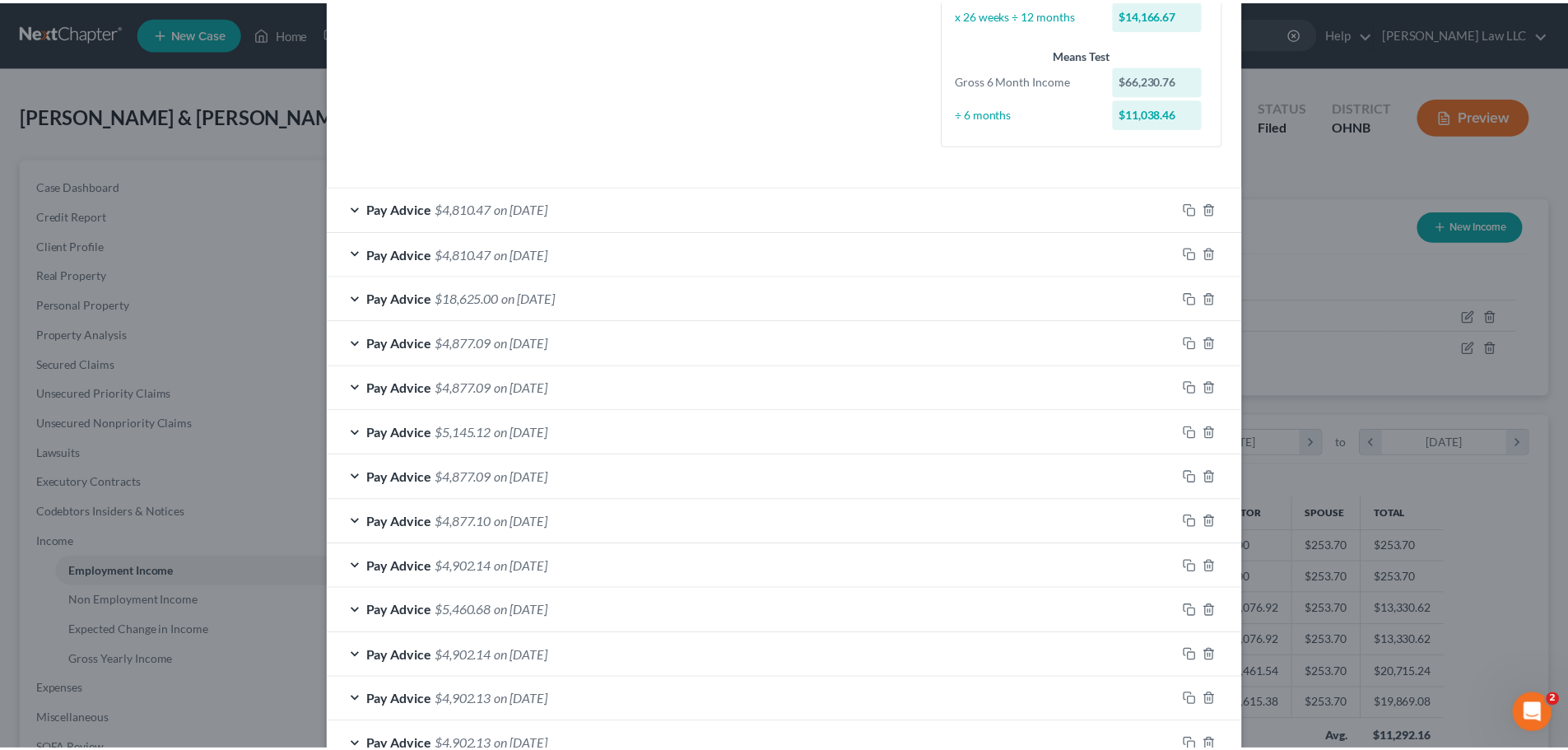
scroll to position [576, 0]
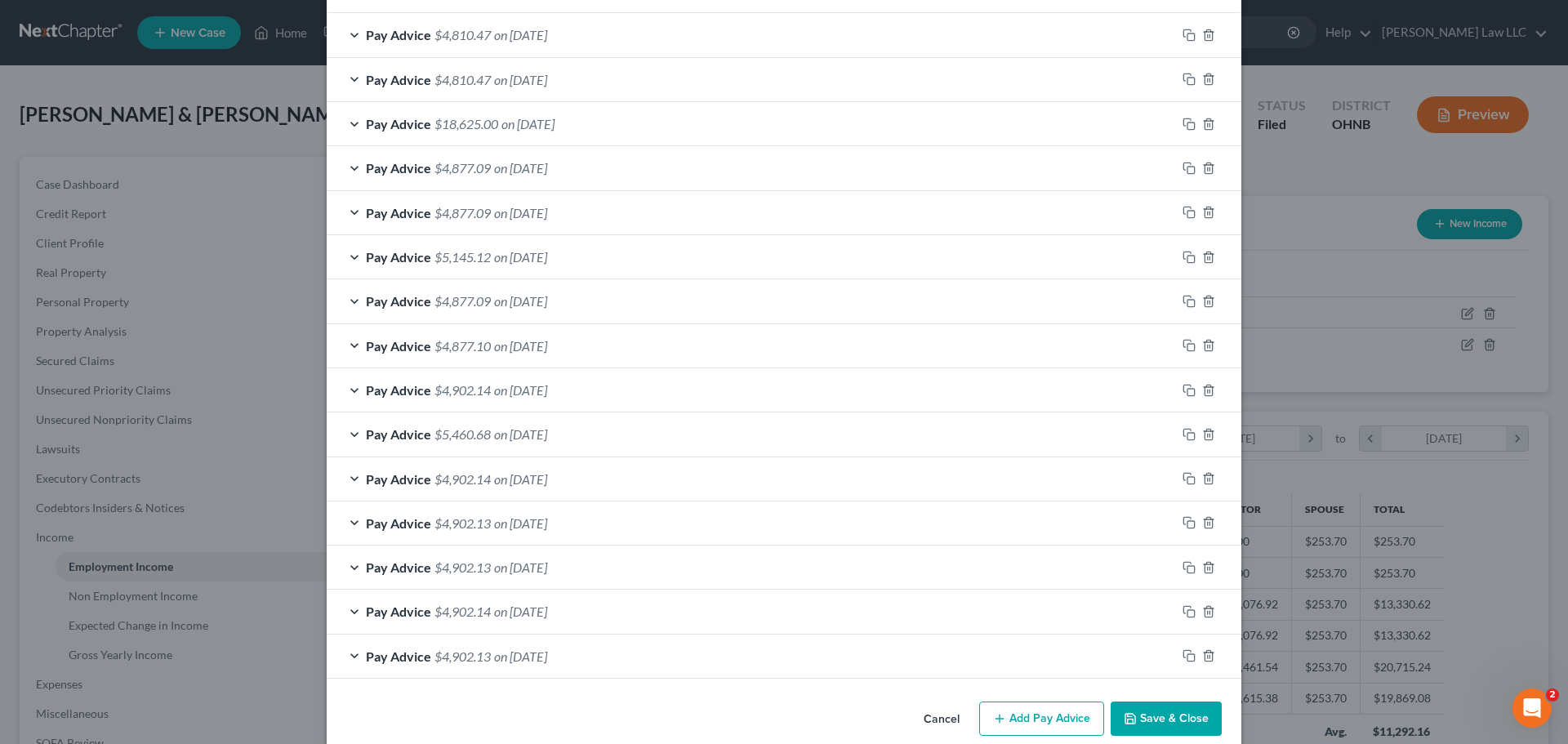
click at [1149, 717] on button "Save & Close" at bounding box center [1166, 718] width 111 height 34
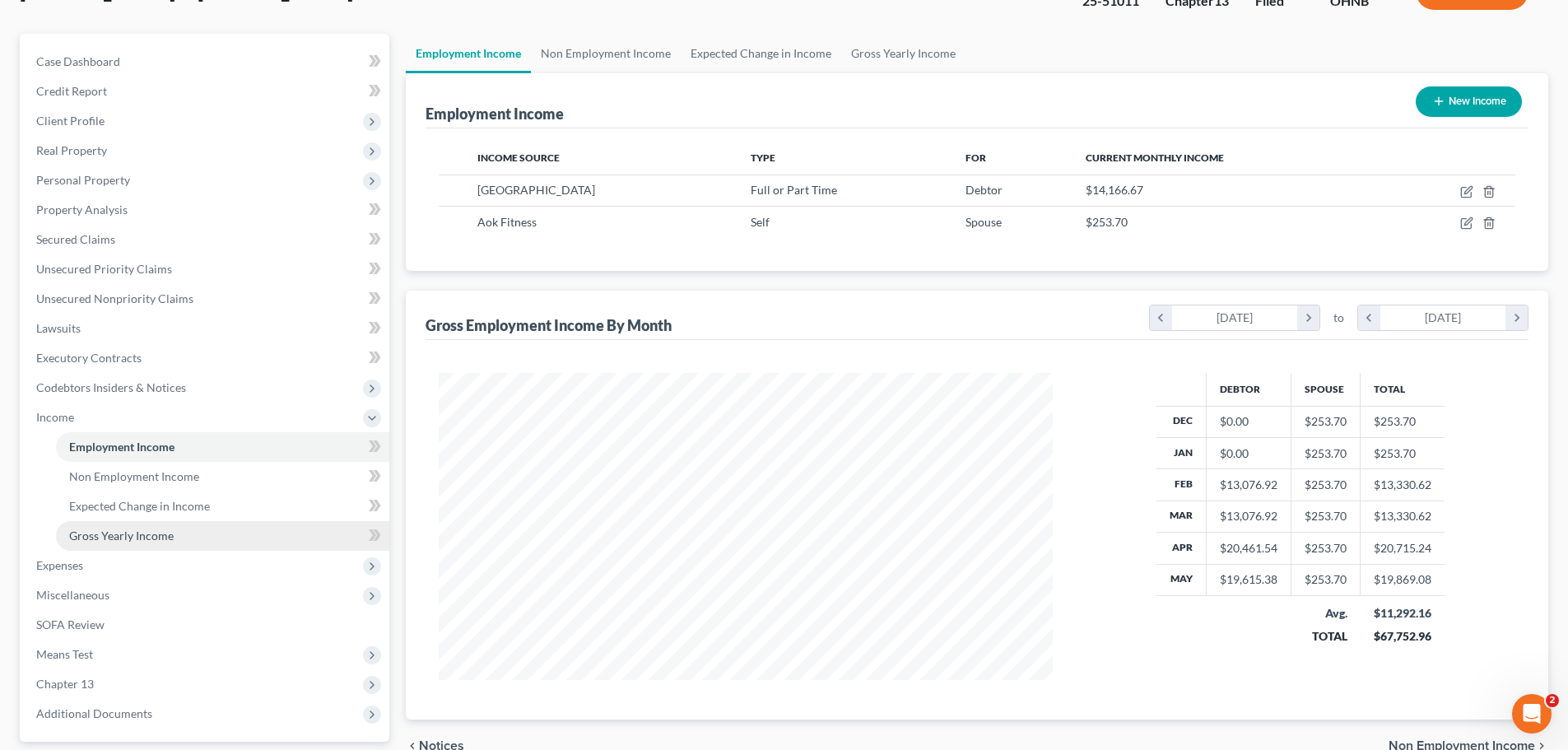
scroll to position [231, 0]
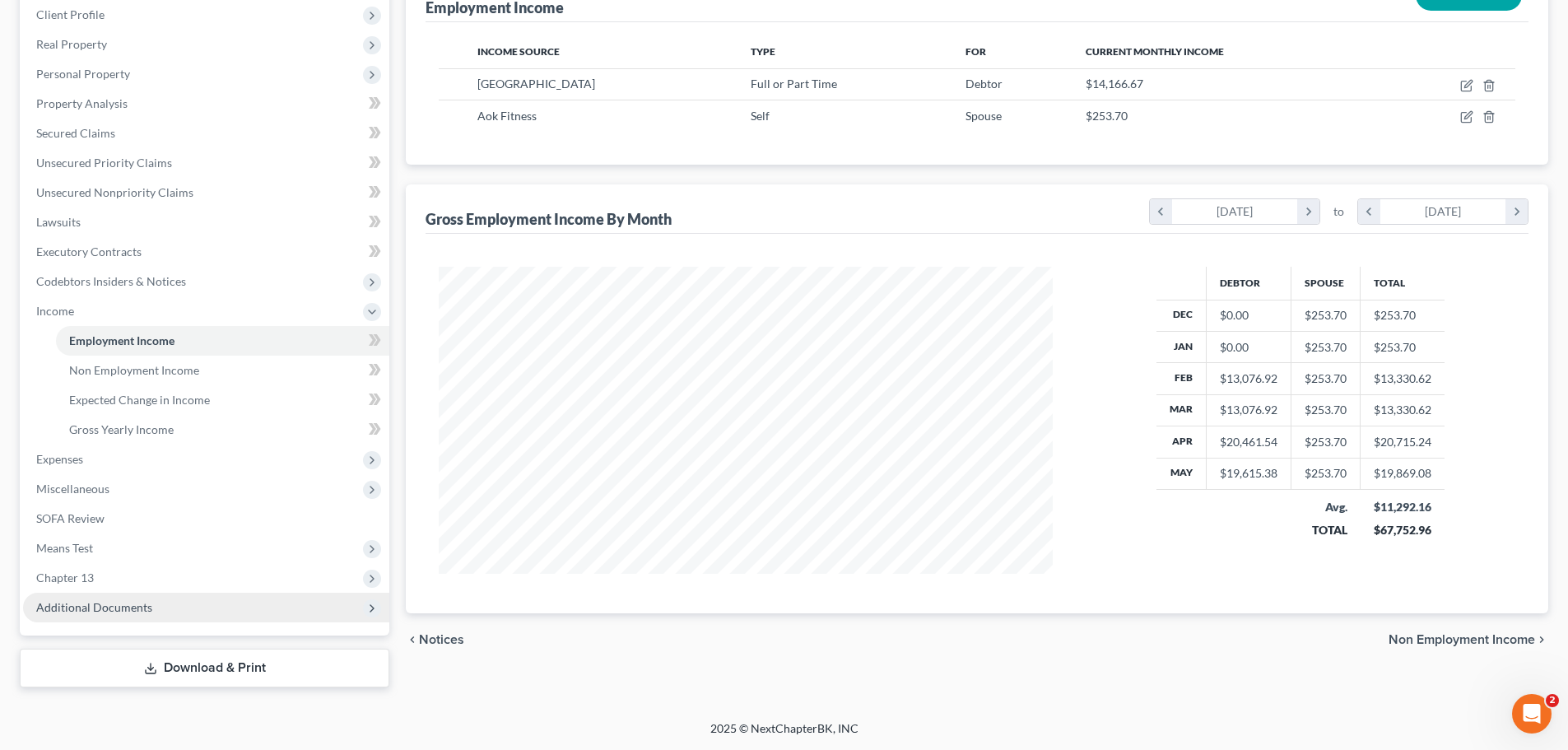
click at [117, 609] on span "Additional Documents" at bounding box center [94, 607] width 116 height 14
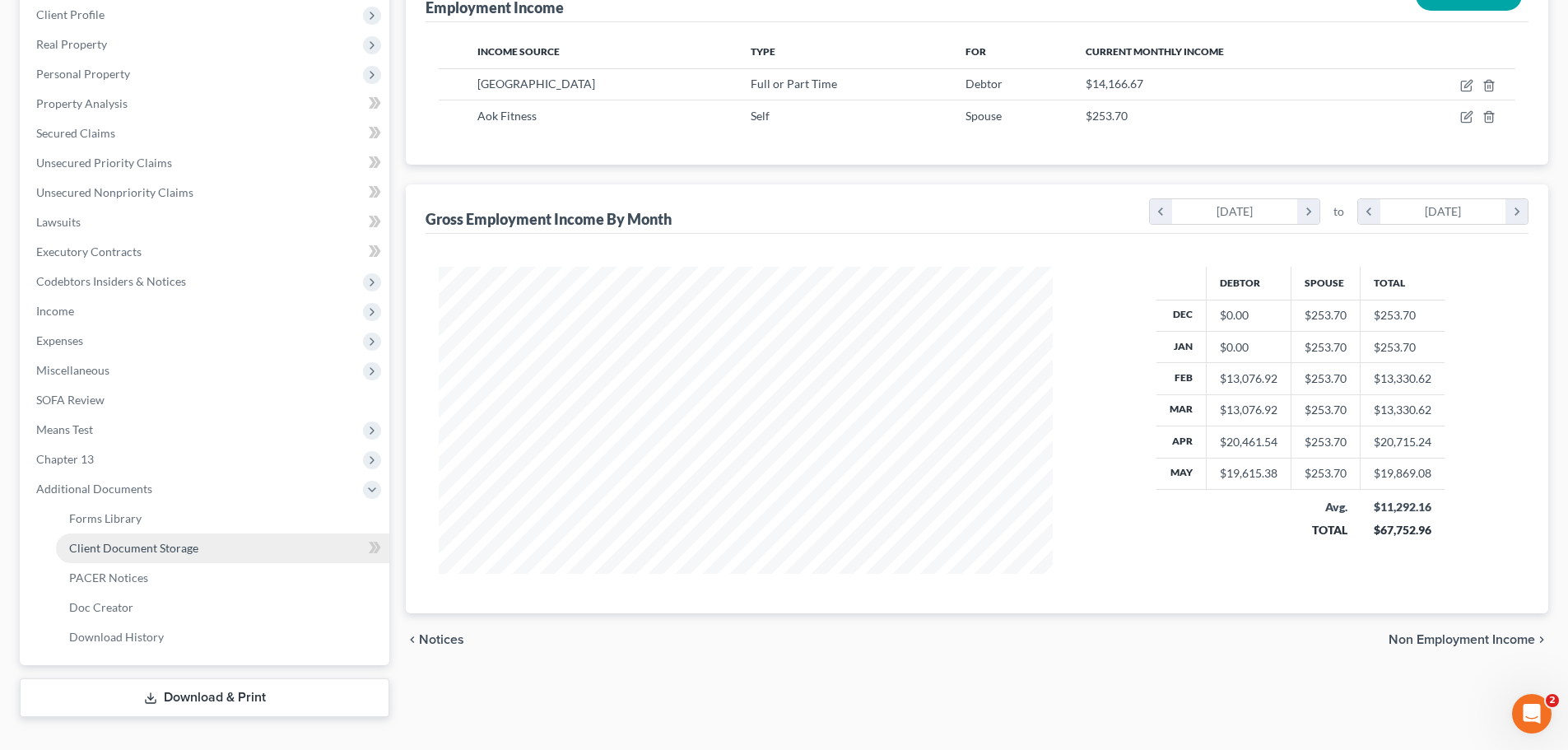
click at [178, 556] on link "Client Document Storage" at bounding box center [222, 547] width 334 height 29
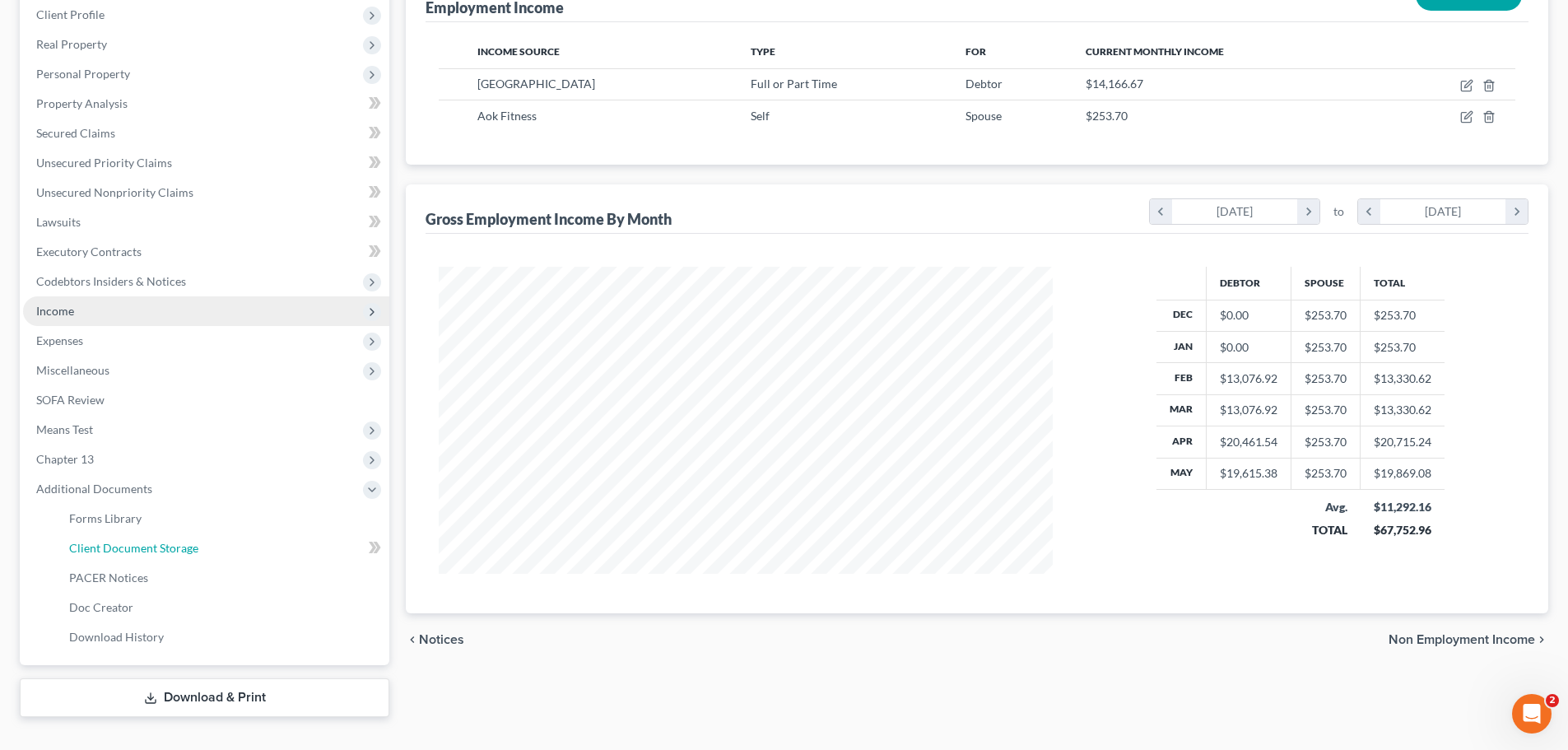
select select "5"
select select "20"
select select "16"
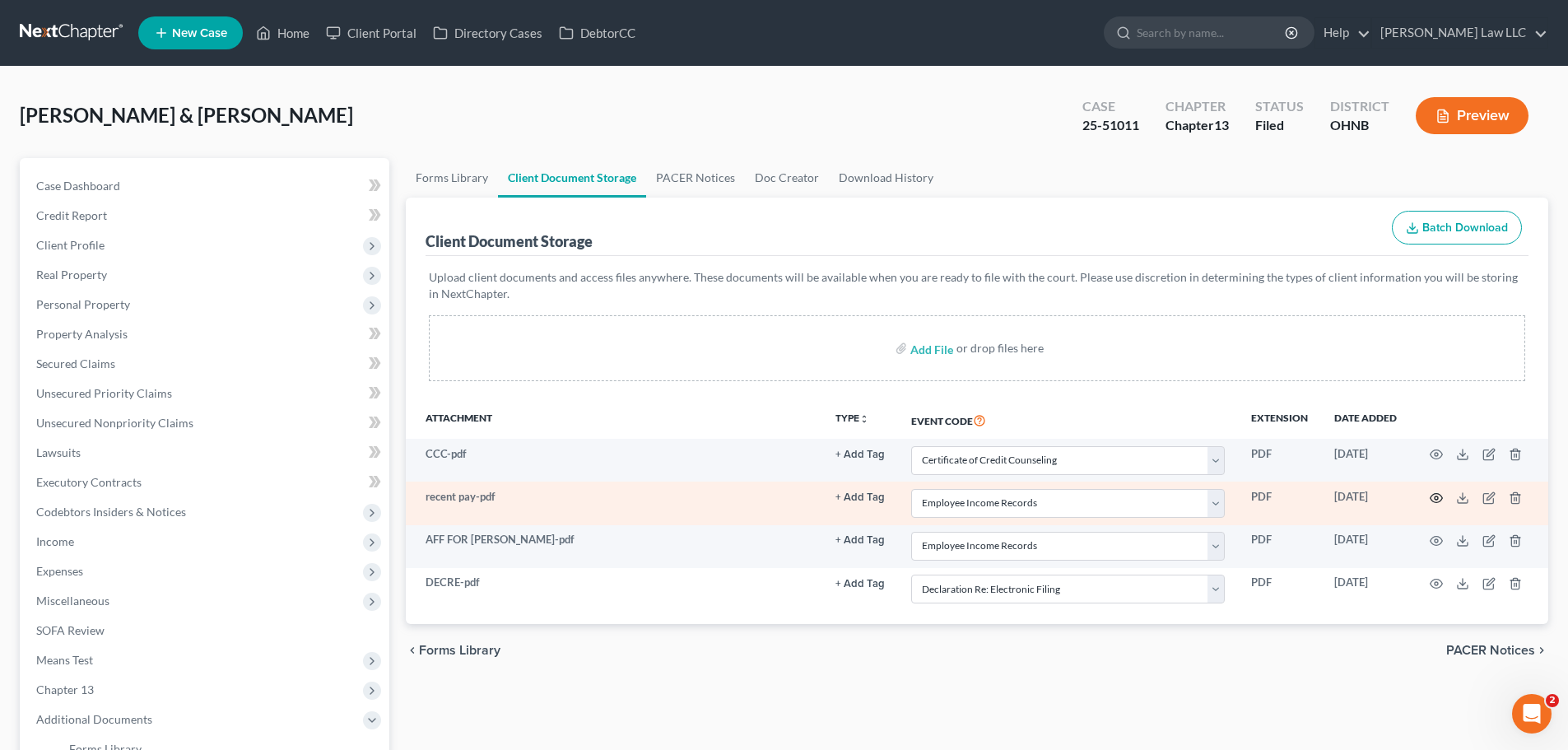
click at [1440, 502] on icon "button" at bounding box center [1436, 497] width 13 height 13
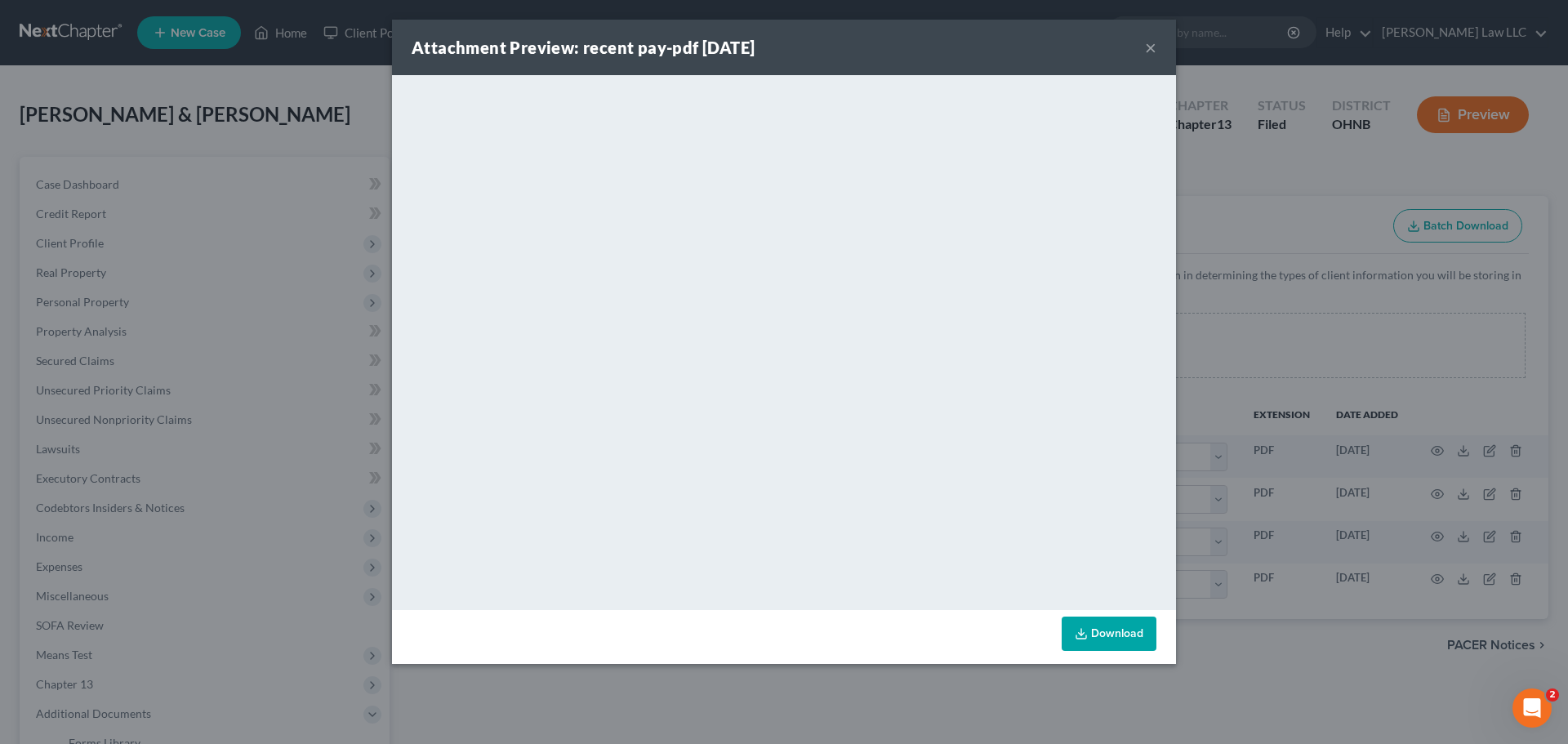
click at [1149, 56] on button "×" at bounding box center [1150, 47] width 11 height 19
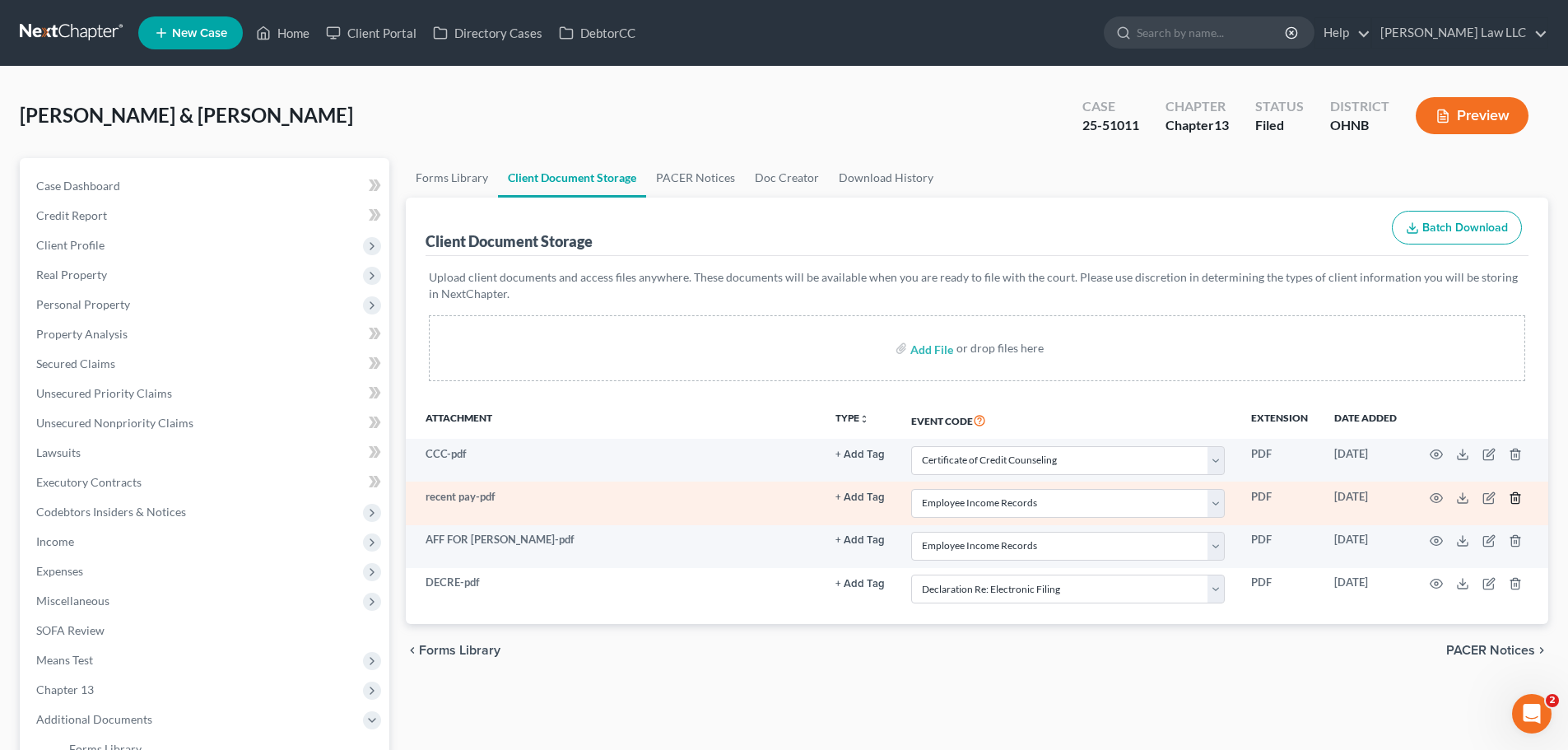
click at [1515, 499] on line "button" at bounding box center [1515, 499] width 0 height 4
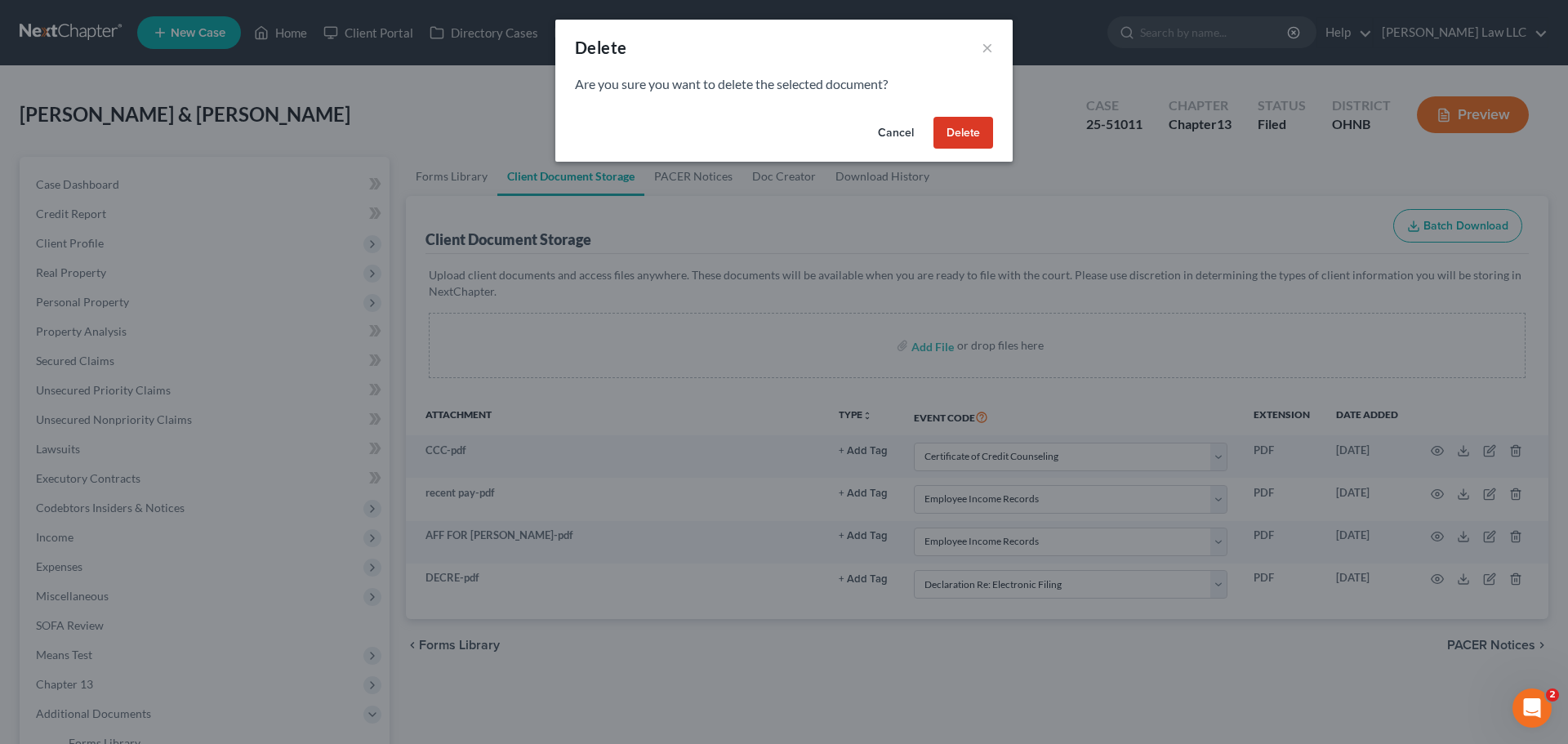
click at [972, 132] on button "Delete" at bounding box center [963, 132] width 60 height 32
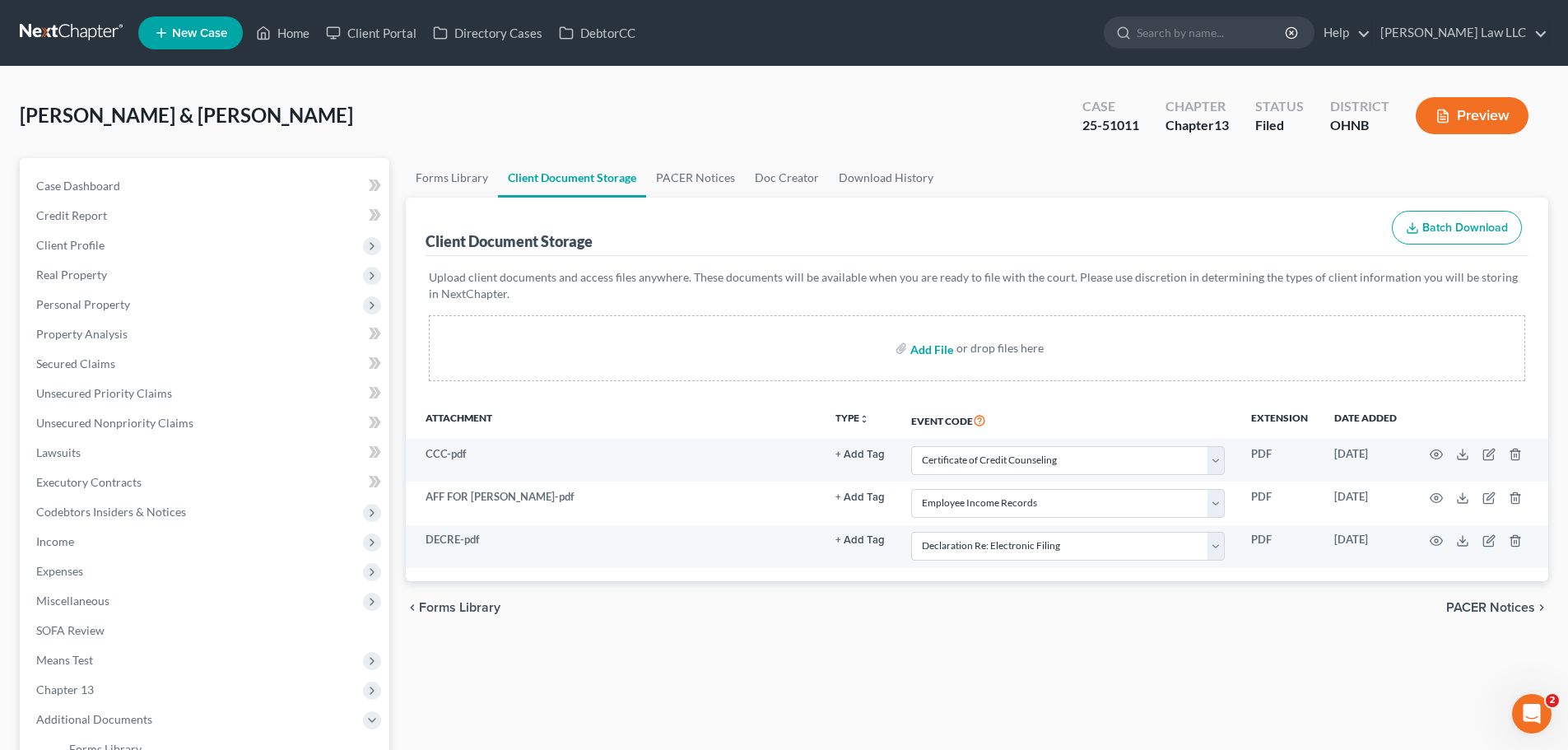
click at [941, 341] on input "file" at bounding box center [930, 348] width 40 height 29
type input "C:\fakepath\RECENT PAY 2.pdf"
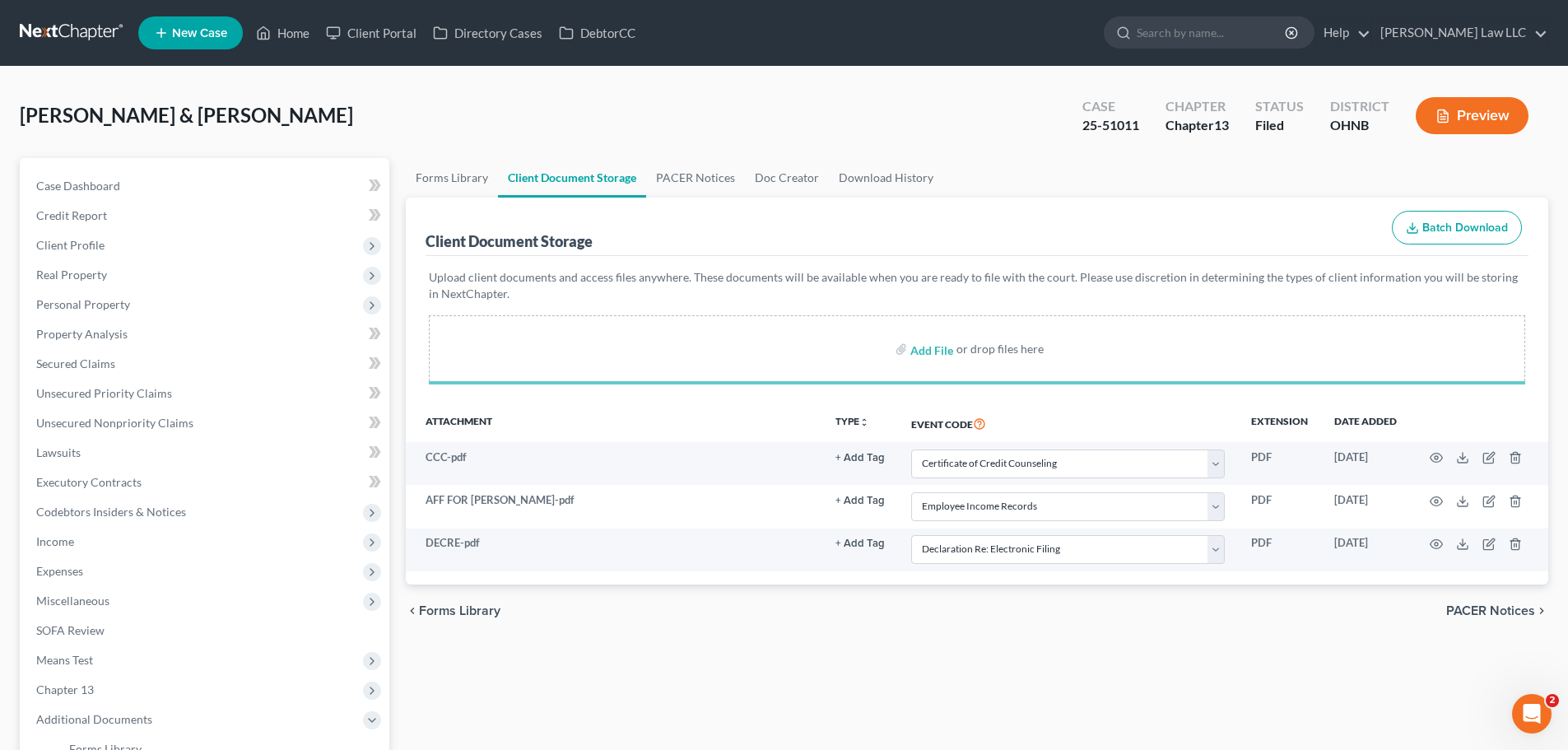
select select "5"
select select "20"
select select "16"
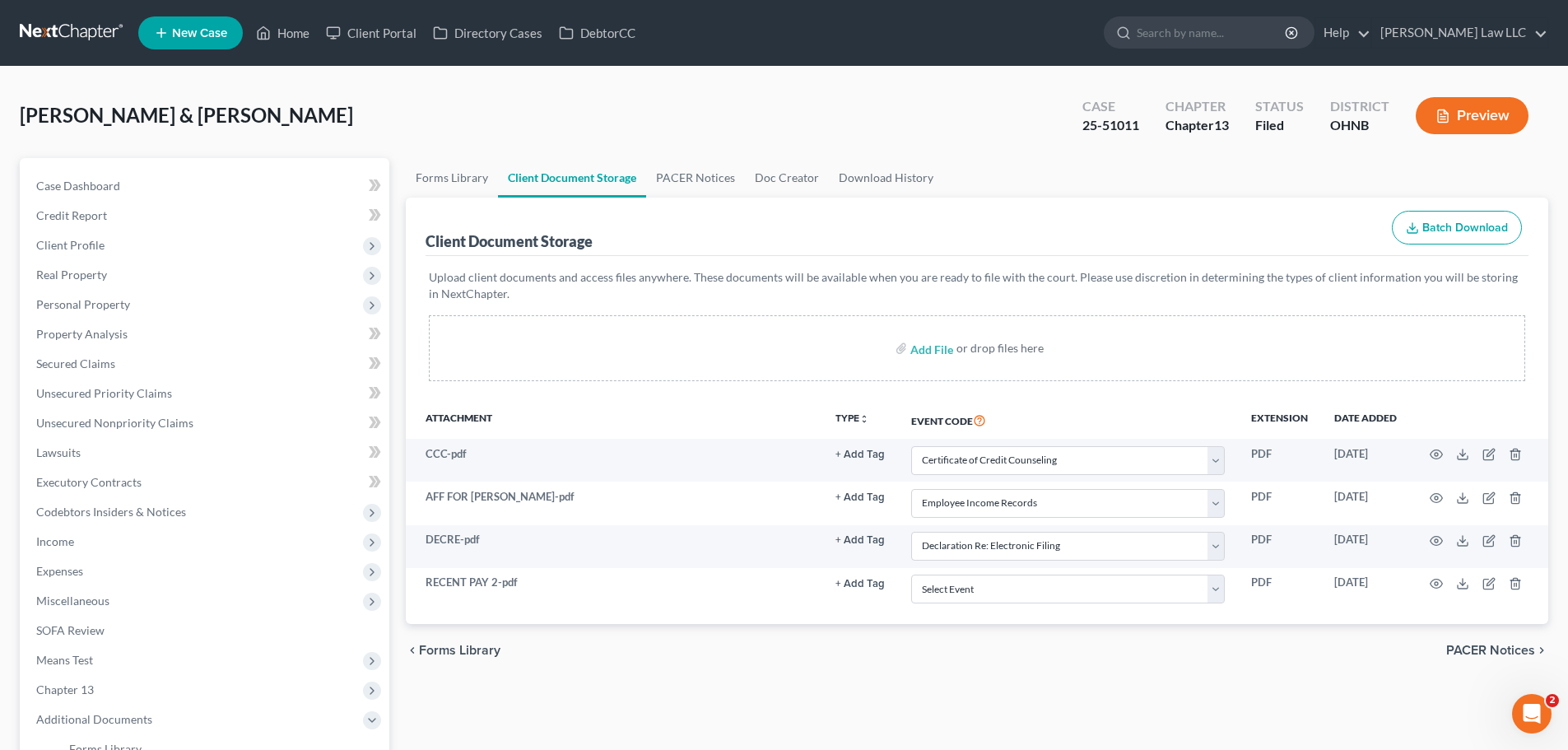
click at [1041, 660] on div "chevron_left Forms Library PACER Notices chevron_right" at bounding box center [977, 650] width 1142 height 53
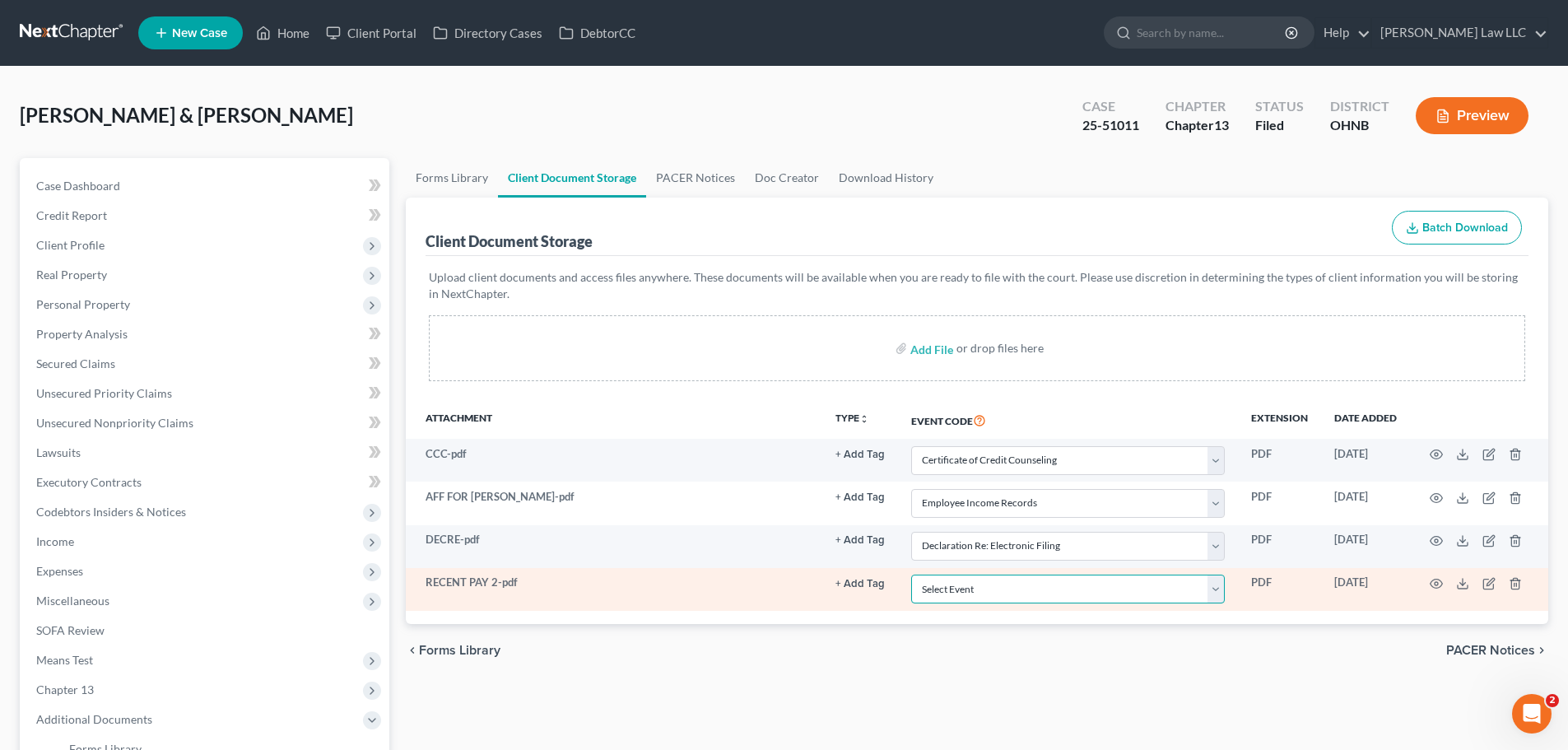
click at [1014, 590] on select "Select Event 20 Largest Unsecured Creditors Amended List of Creditors (Fee) Ame…" at bounding box center [1068, 588] width 313 height 29
select select "20"
click at [911, 574] on select "Select Event 20 Largest Unsecured Creditors Amended List of Creditors (Fee) Ame…" at bounding box center [1068, 588] width 313 height 29
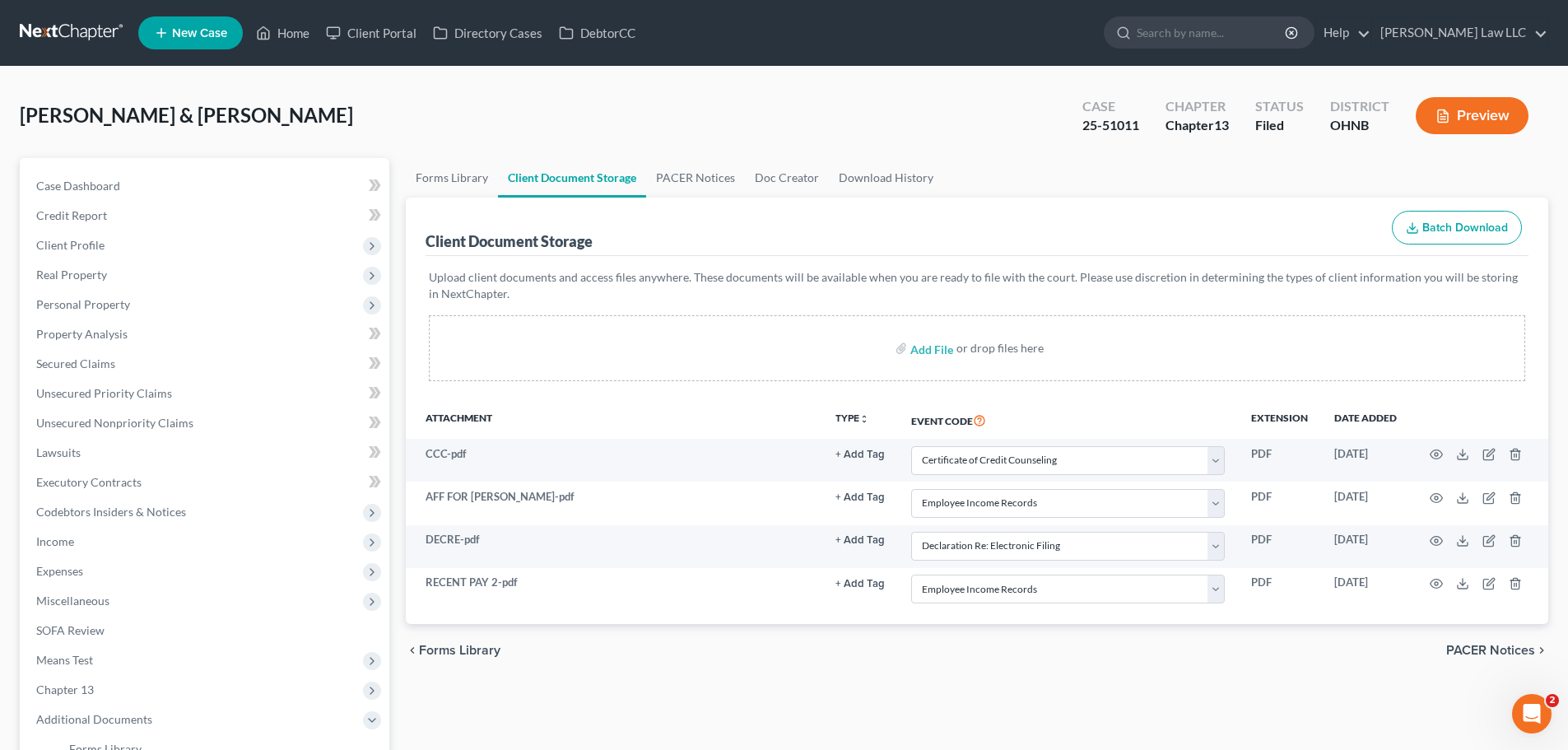
click at [1109, 639] on div "chevron_left Forms Library PACER Notices chevron_right" at bounding box center [977, 650] width 1142 height 53
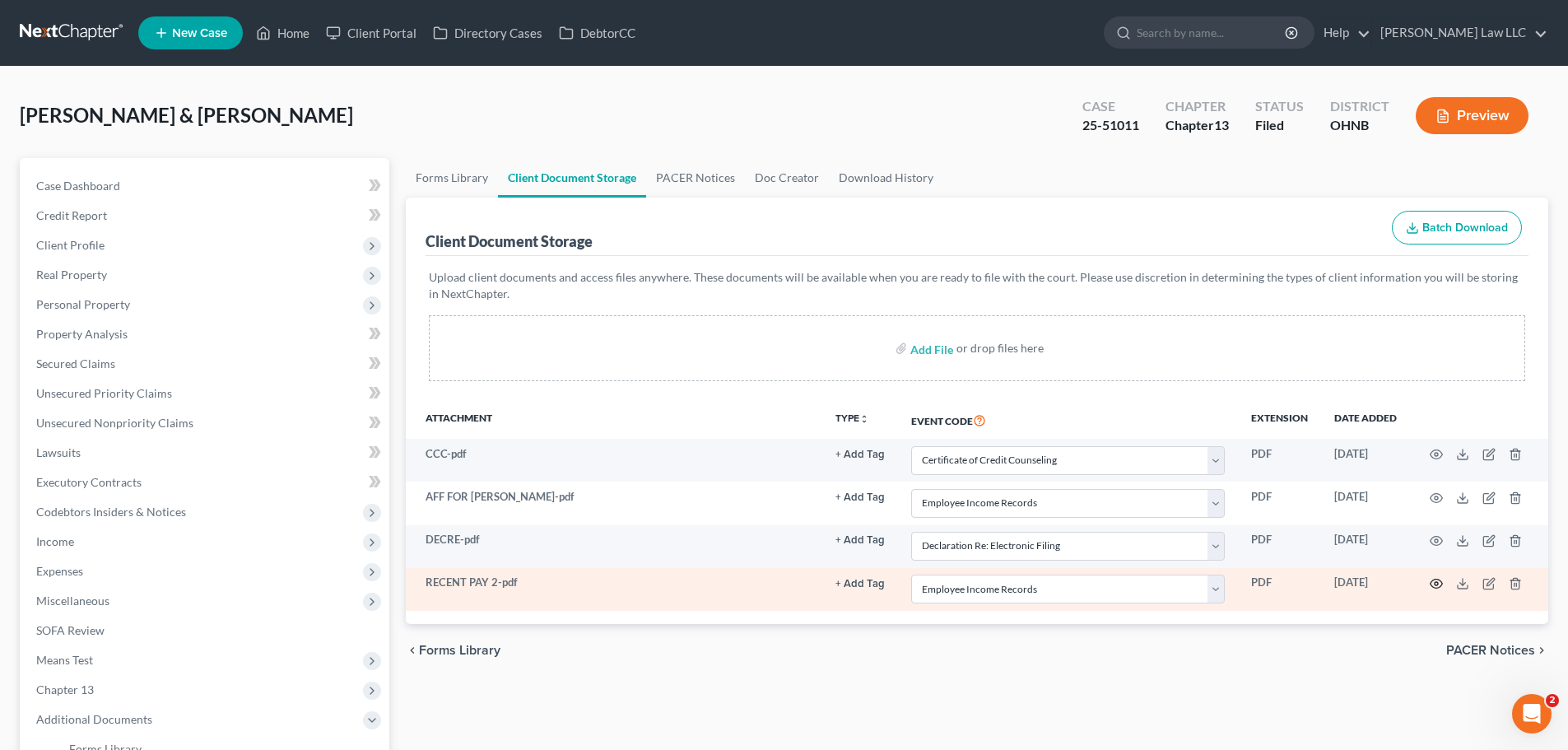
click at [1441, 585] on icon "button" at bounding box center [1436, 583] width 13 height 13
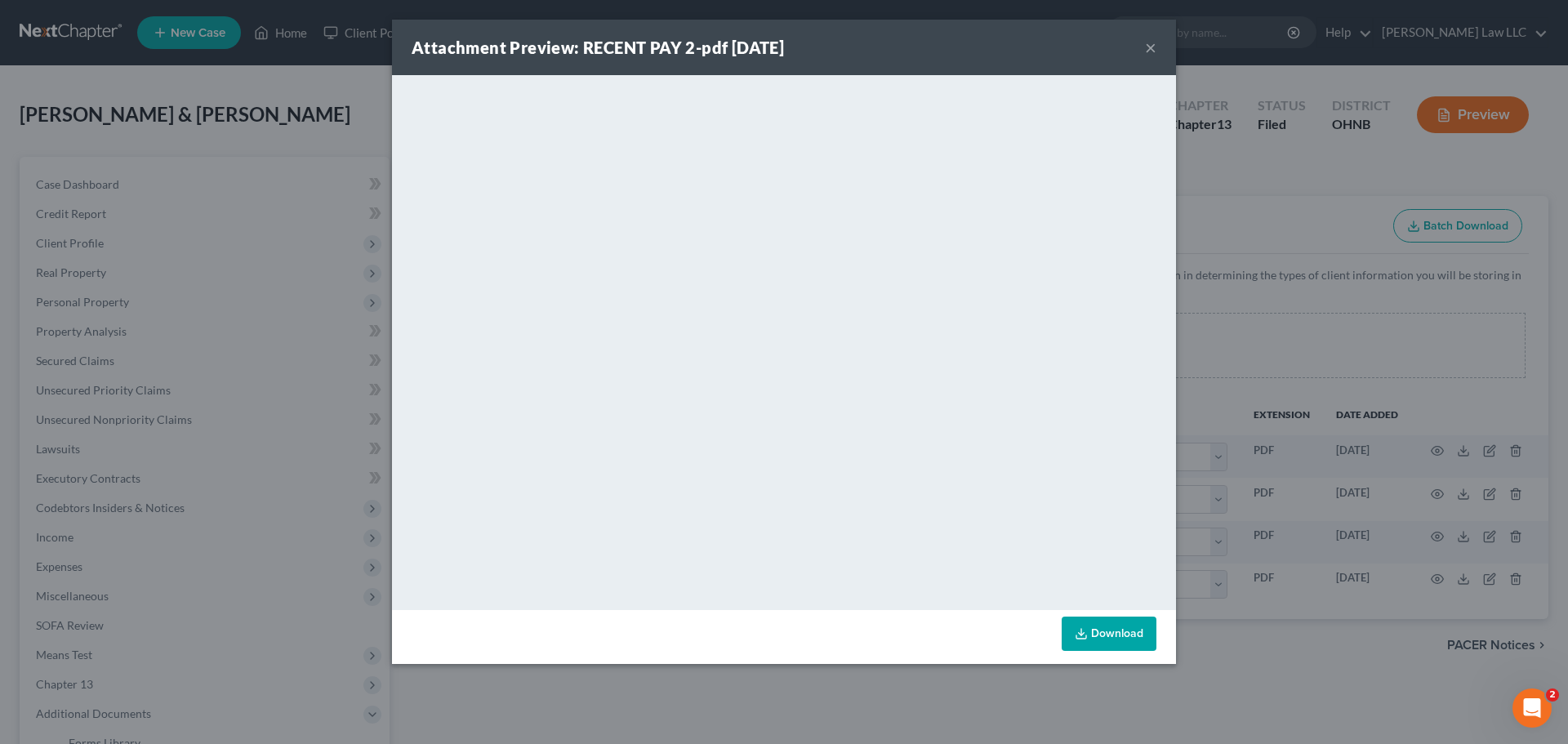
click at [1153, 49] on button "×" at bounding box center [1150, 47] width 11 height 19
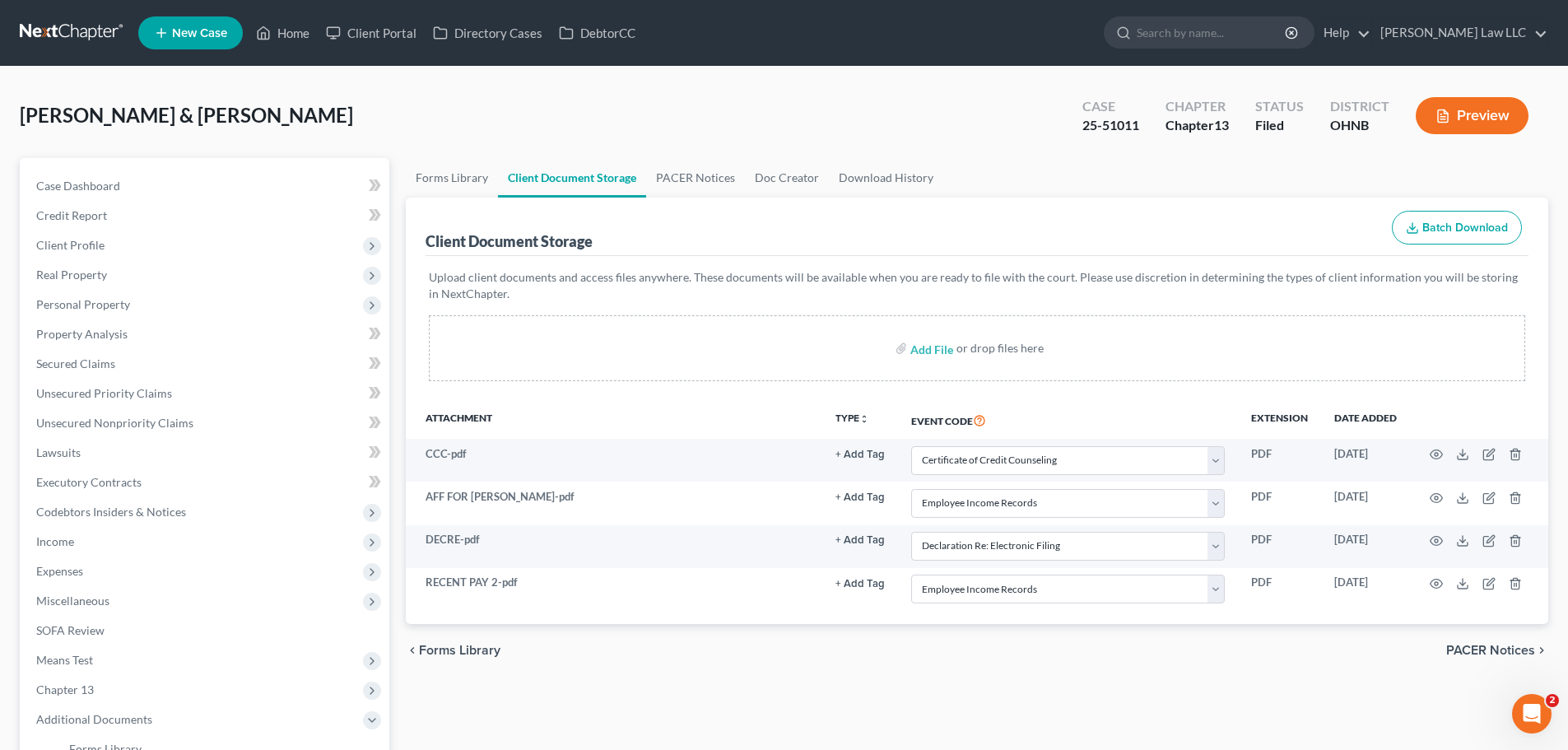
click at [1098, 281] on p "Upload client documents and access files anywhere. These documents will be avai…" at bounding box center [977, 285] width 1096 height 33
click at [873, 665] on div "chevron_left Forms Library PACER Notices chevron_right" at bounding box center [977, 650] width 1142 height 53
click at [141, 204] on link "Credit Report" at bounding box center [206, 215] width 366 height 29
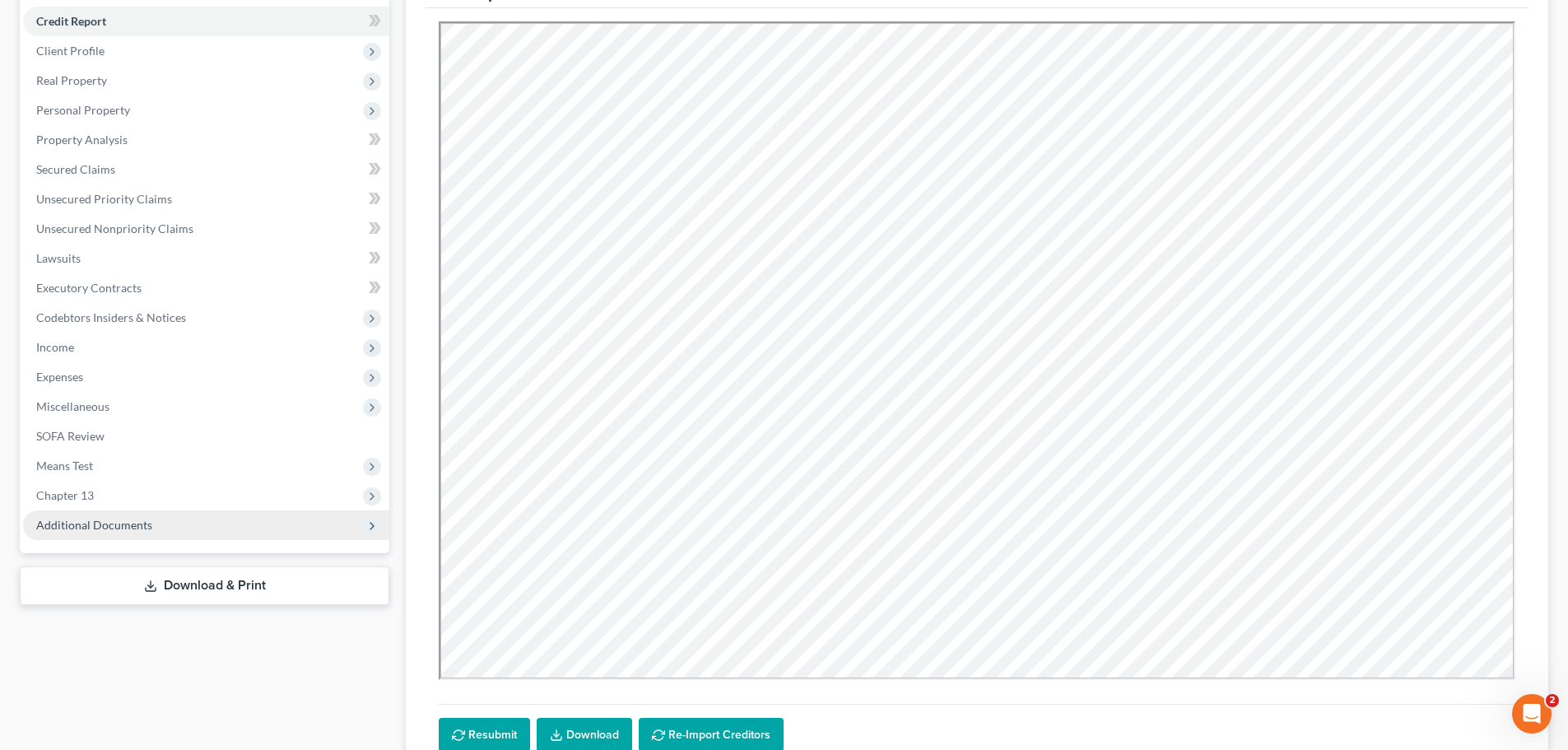
click at [135, 525] on span "Additional Documents" at bounding box center [94, 524] width 116 height 14
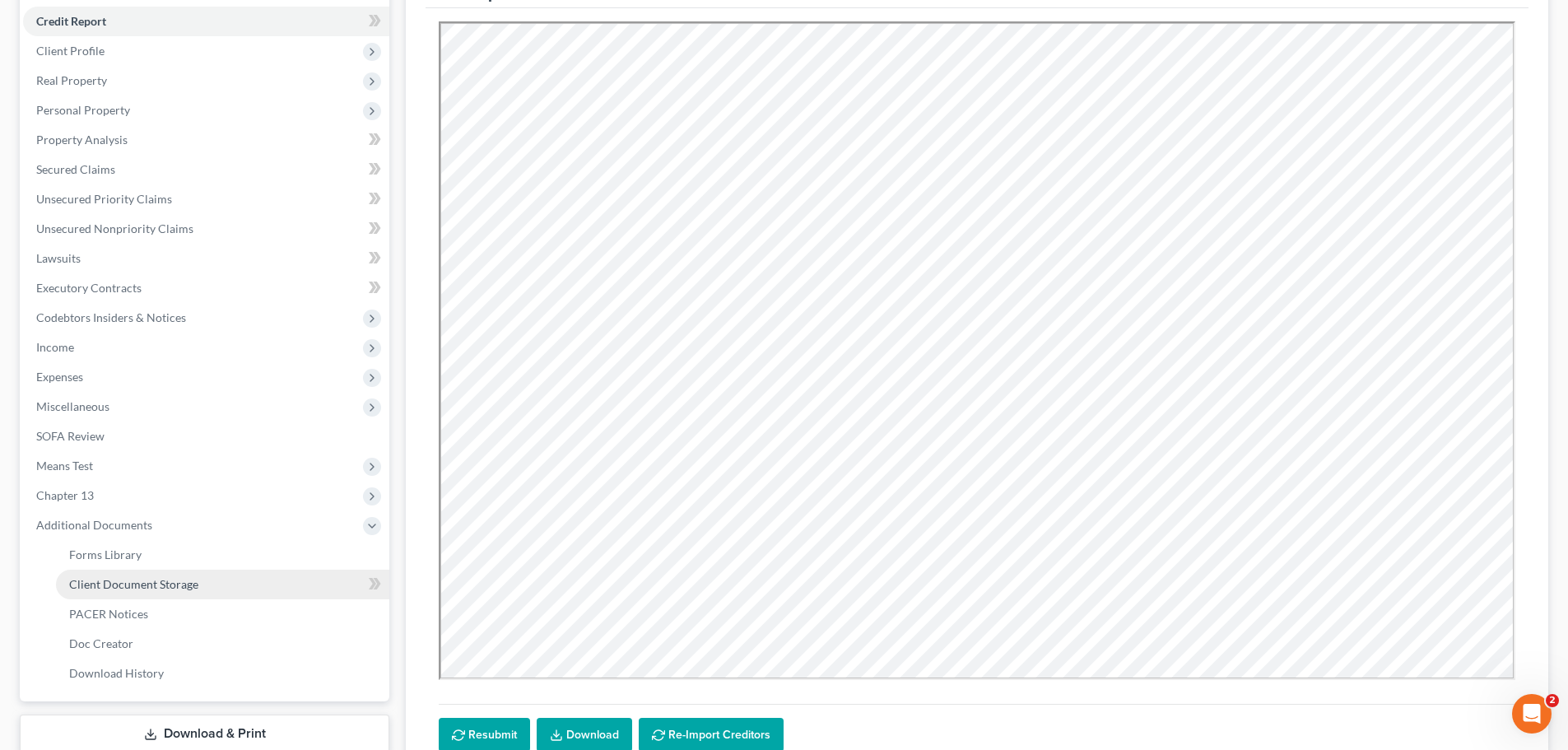
click at [159, 583] on span "Client Document Storage" at bounding box center [134, 584] width 129 height 14
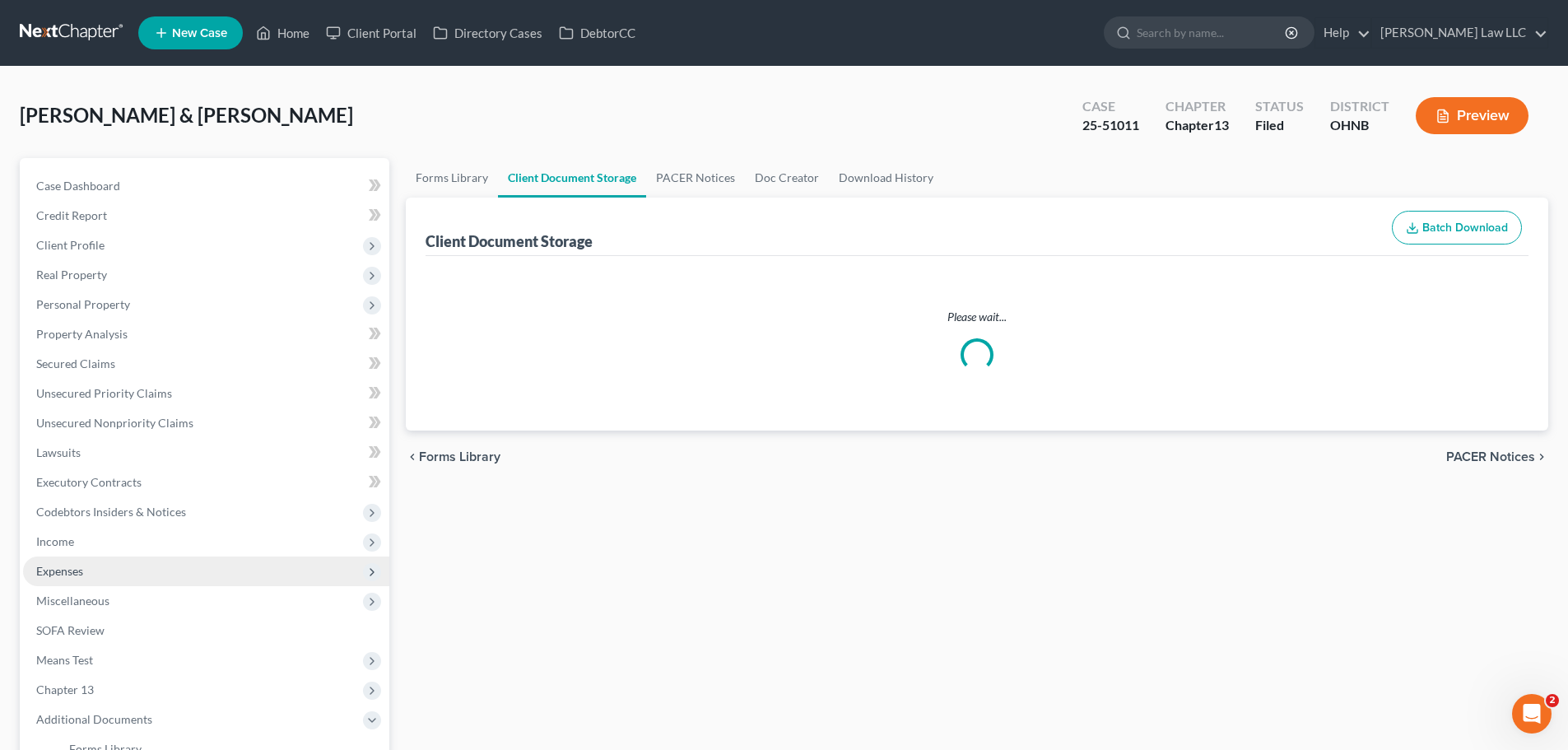
select select "5"
select select "20"
select select "16"
select select "20"
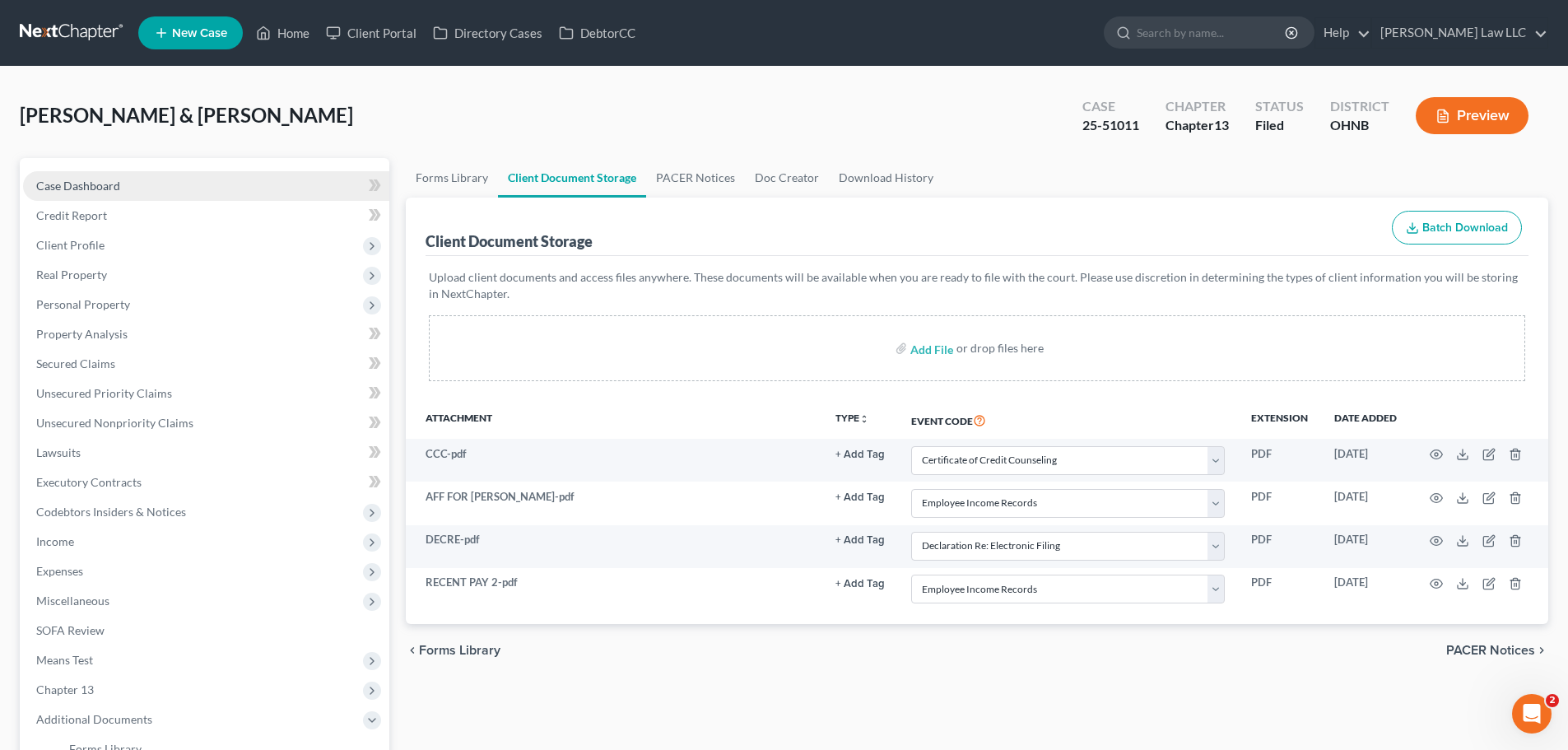
click at [153, 187] on link "Case Dashboard" at bounding box center [206, 186] width 366 height 29
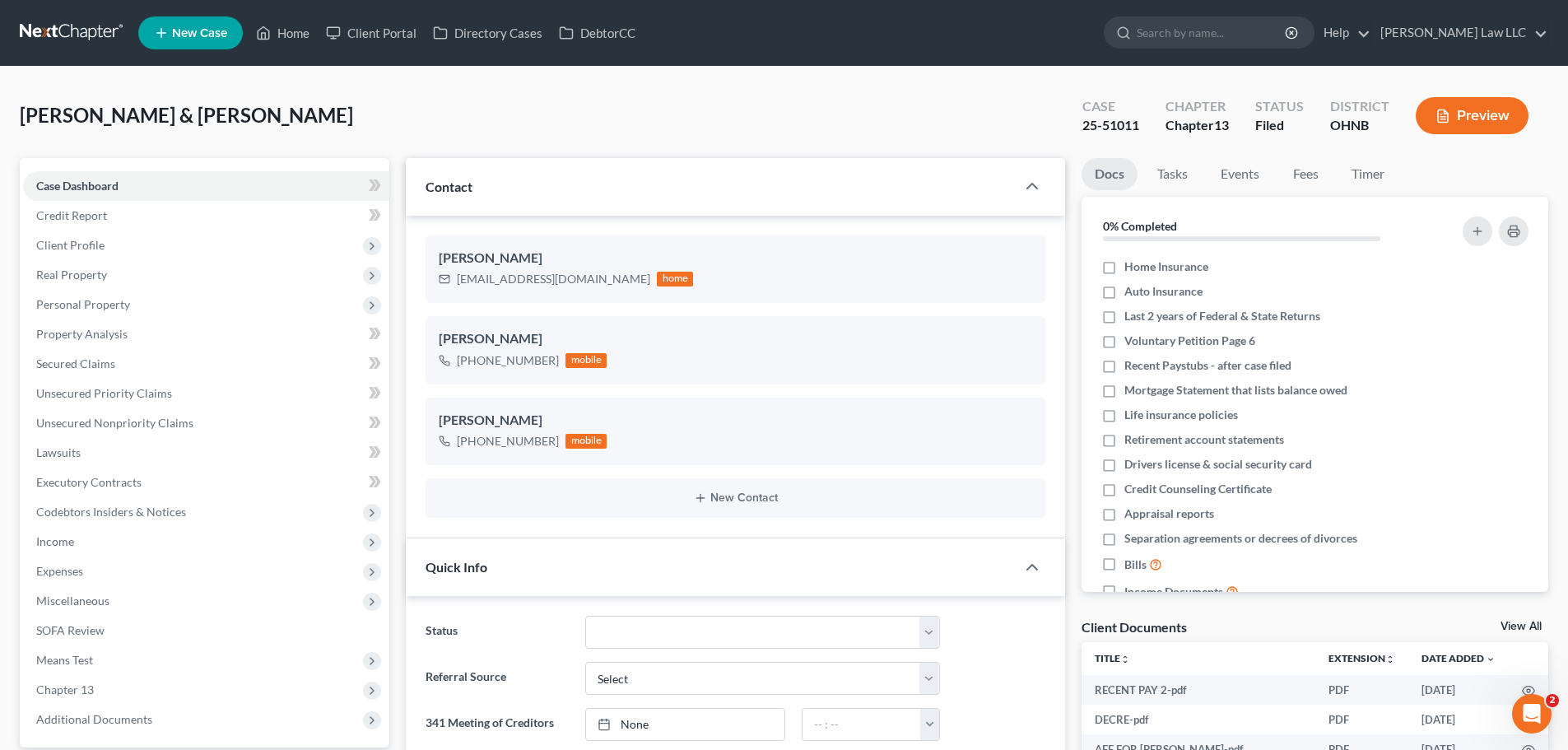
scroll to position [830, 0]
